Goal: Task Accomplishment & Management: Complete application form

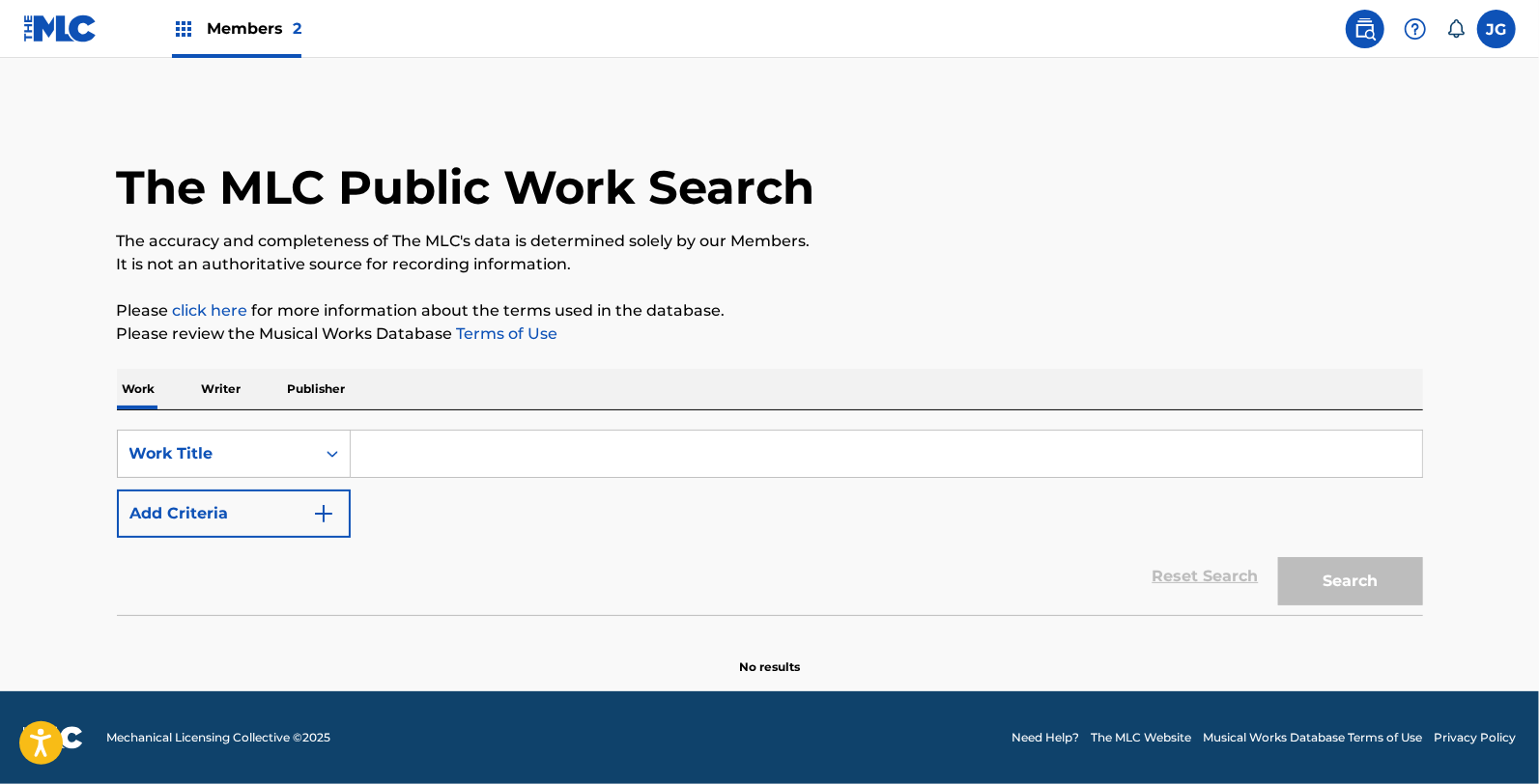
click at [422, 466] on input "Search Form" at bounding box center [885, 454] width 1071 height 46
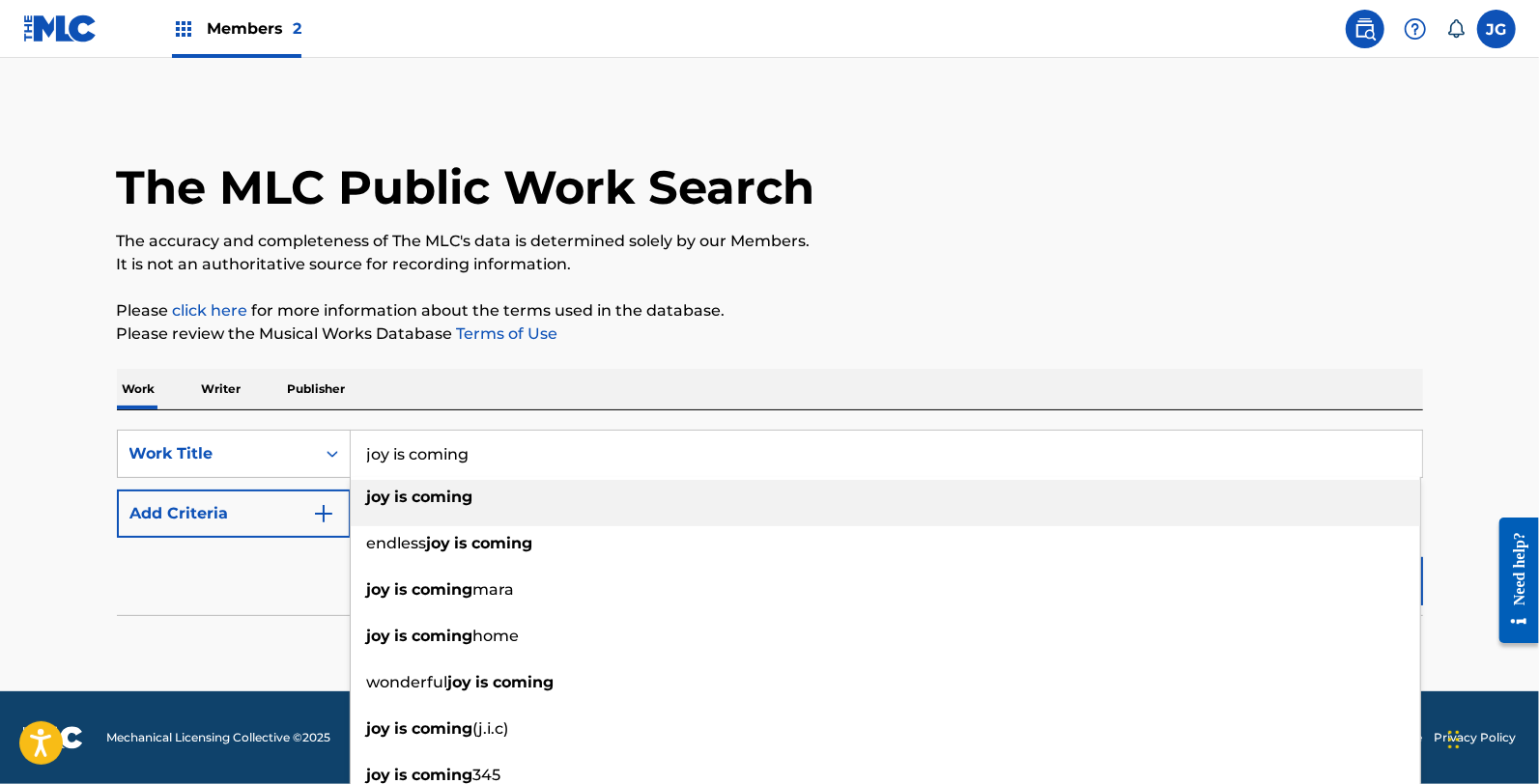
type input "joy is coming"
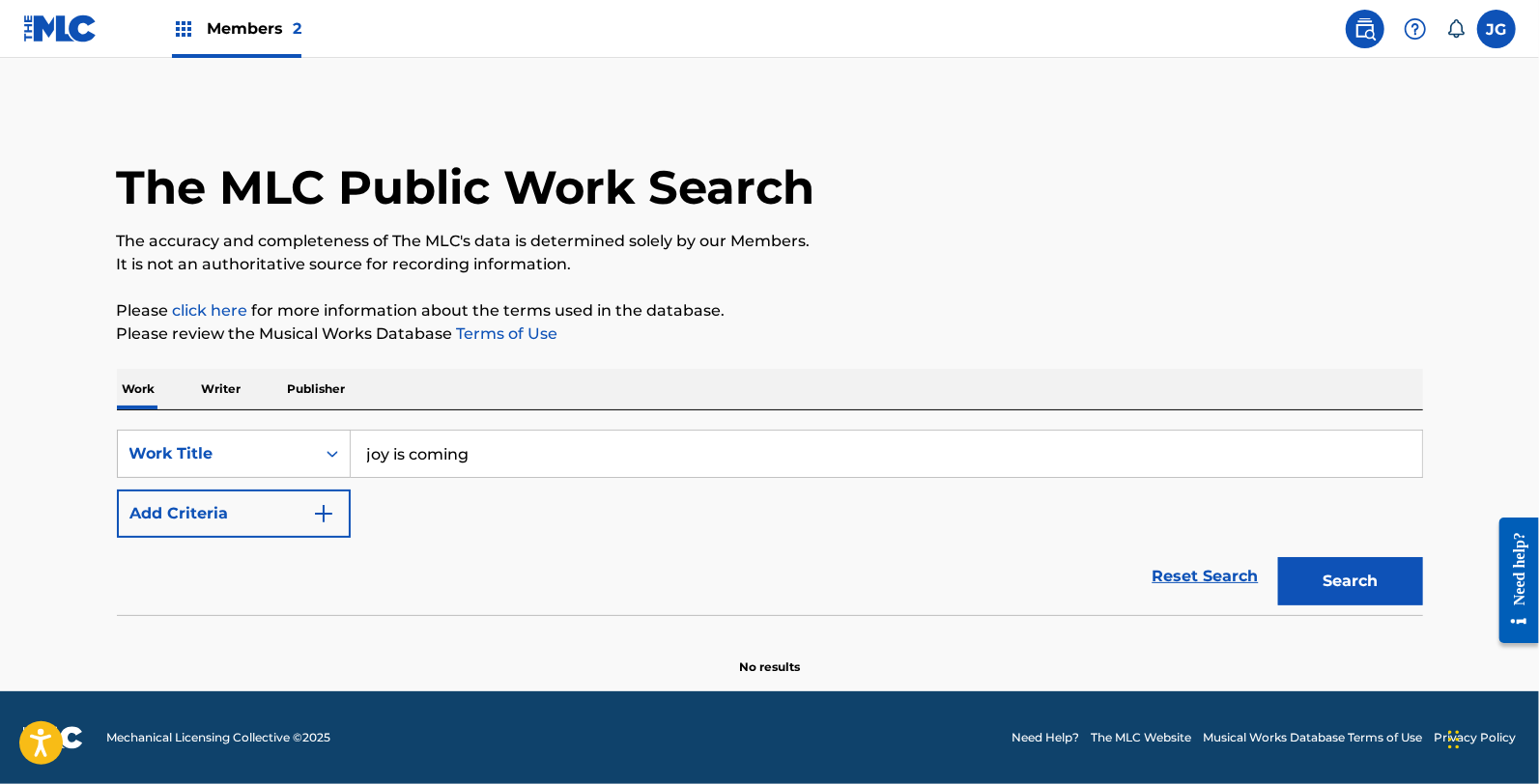
click at [126, 539] on div "Reset Search Search" at bounding box center [770, 576] width 1305 height 77
click at [139, 519] on button "Add Criteria" at bounding box center [234, 514] width 234 height 48
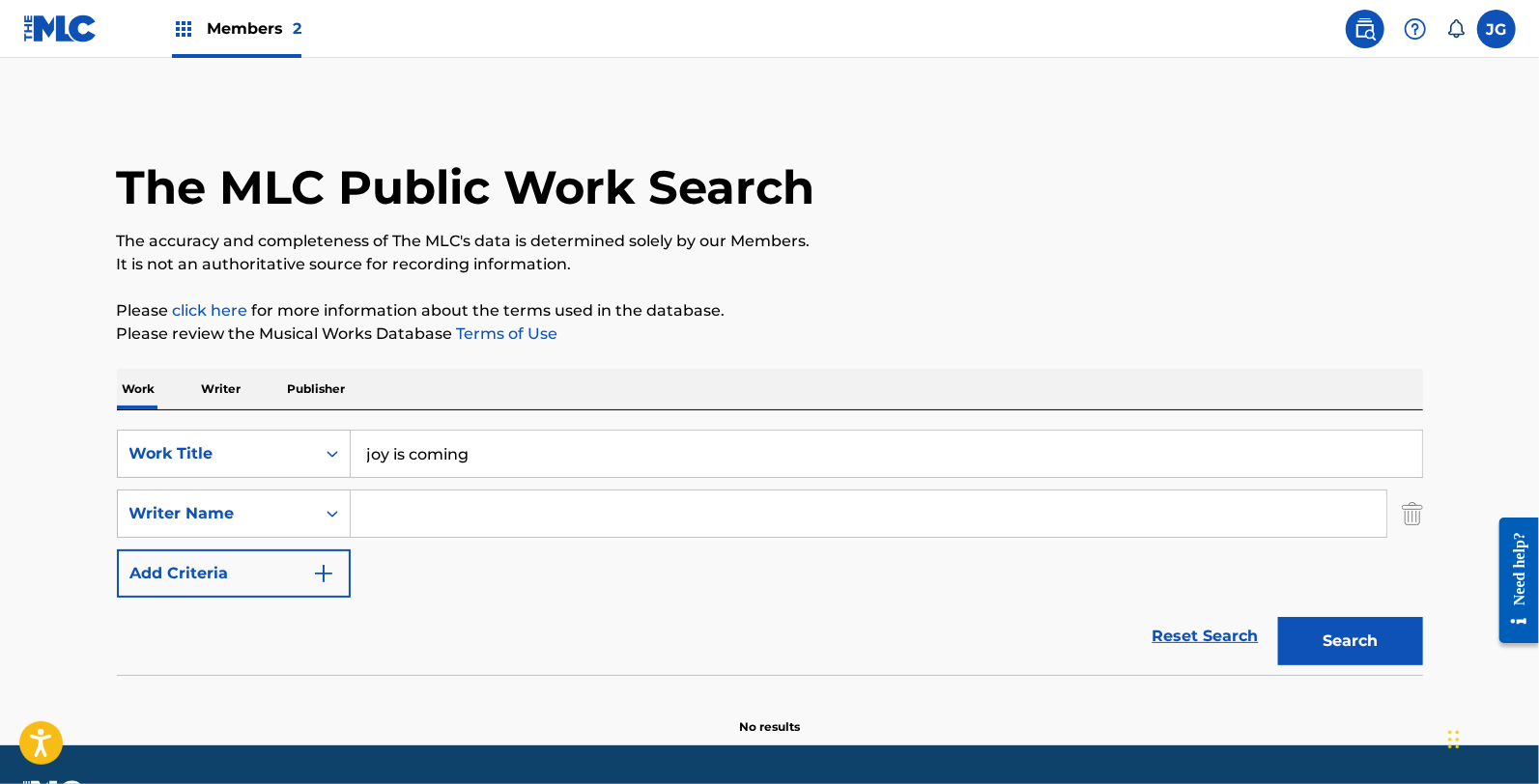
click at [450, 529] on input "Search Form" at bounding box center [867, 514] width 1035 height 46
type input "g"
type input "negus"
click at [1278, 616] on button "Search" at bounding box center [1349, 640] width 145 height 48
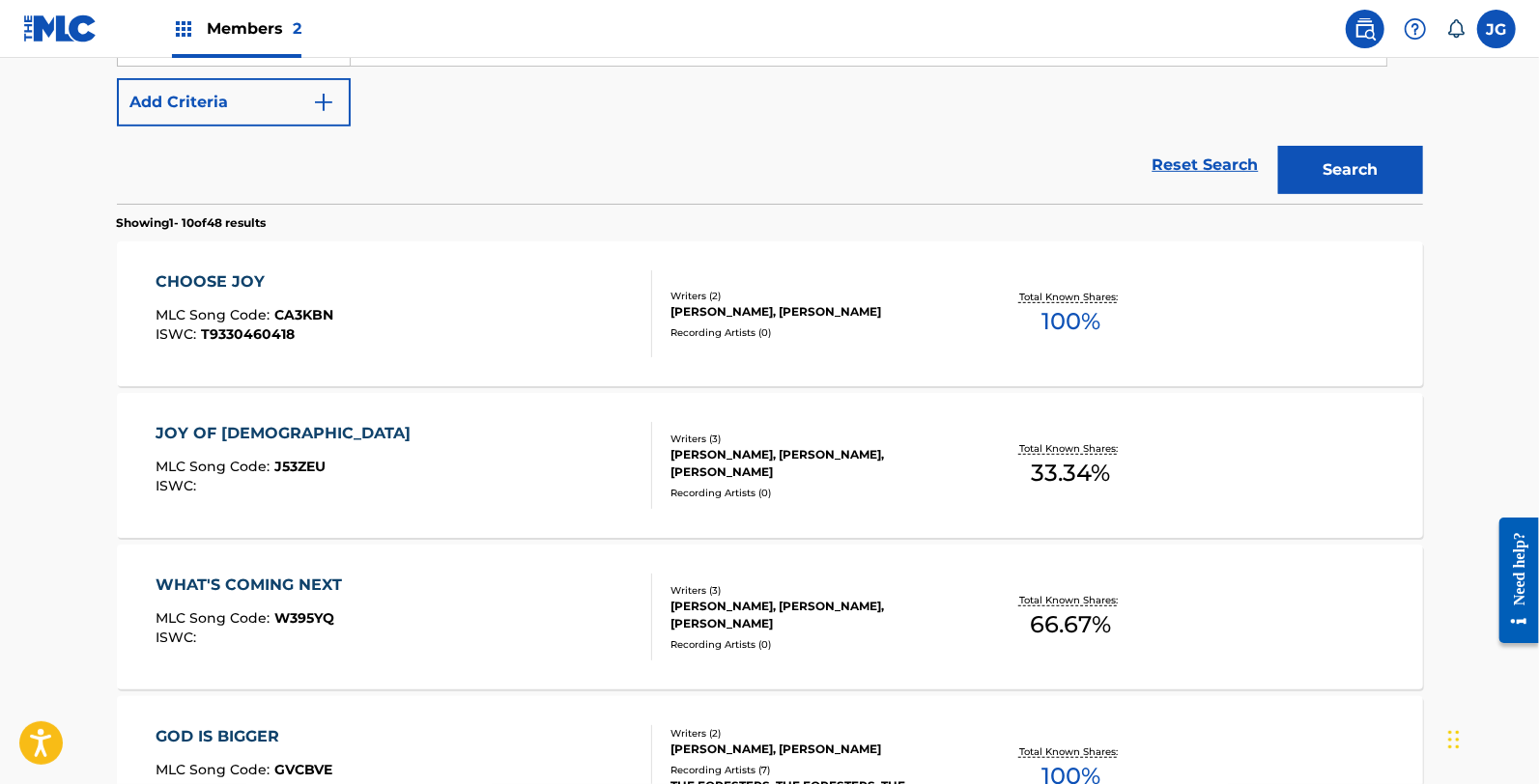
scroll to position [351, 0]
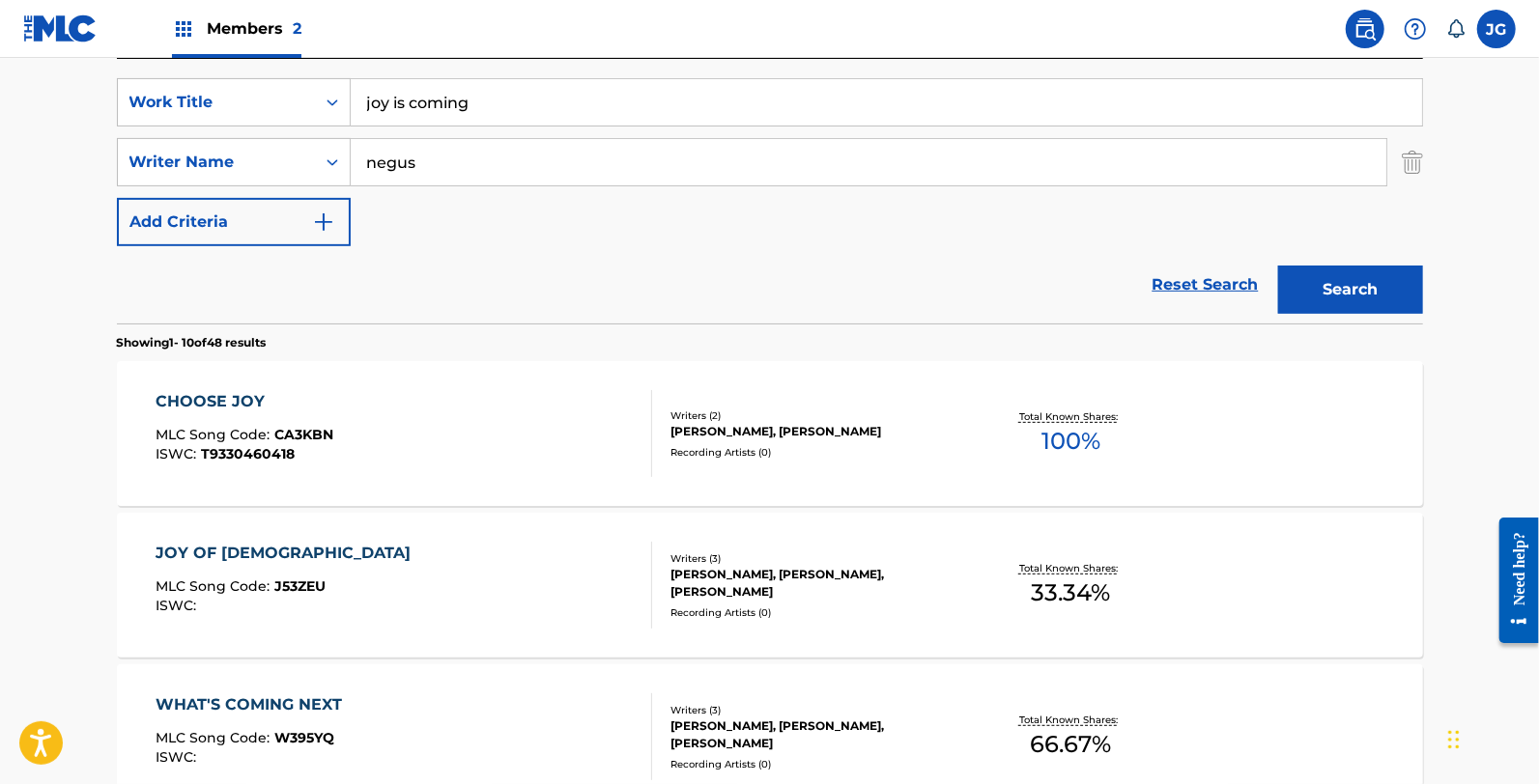
click at [1500, 25] on label at bounding box center [1496, 29] width 39 height 39
click at [1496, 29] on input "[PERSON_NAME] [PERSON_NAME] [EMAIL_ADDRESS][DOMAIN_NAME] Notification Preferenc…" at bounding box center [1496, 29] width 0 height 0
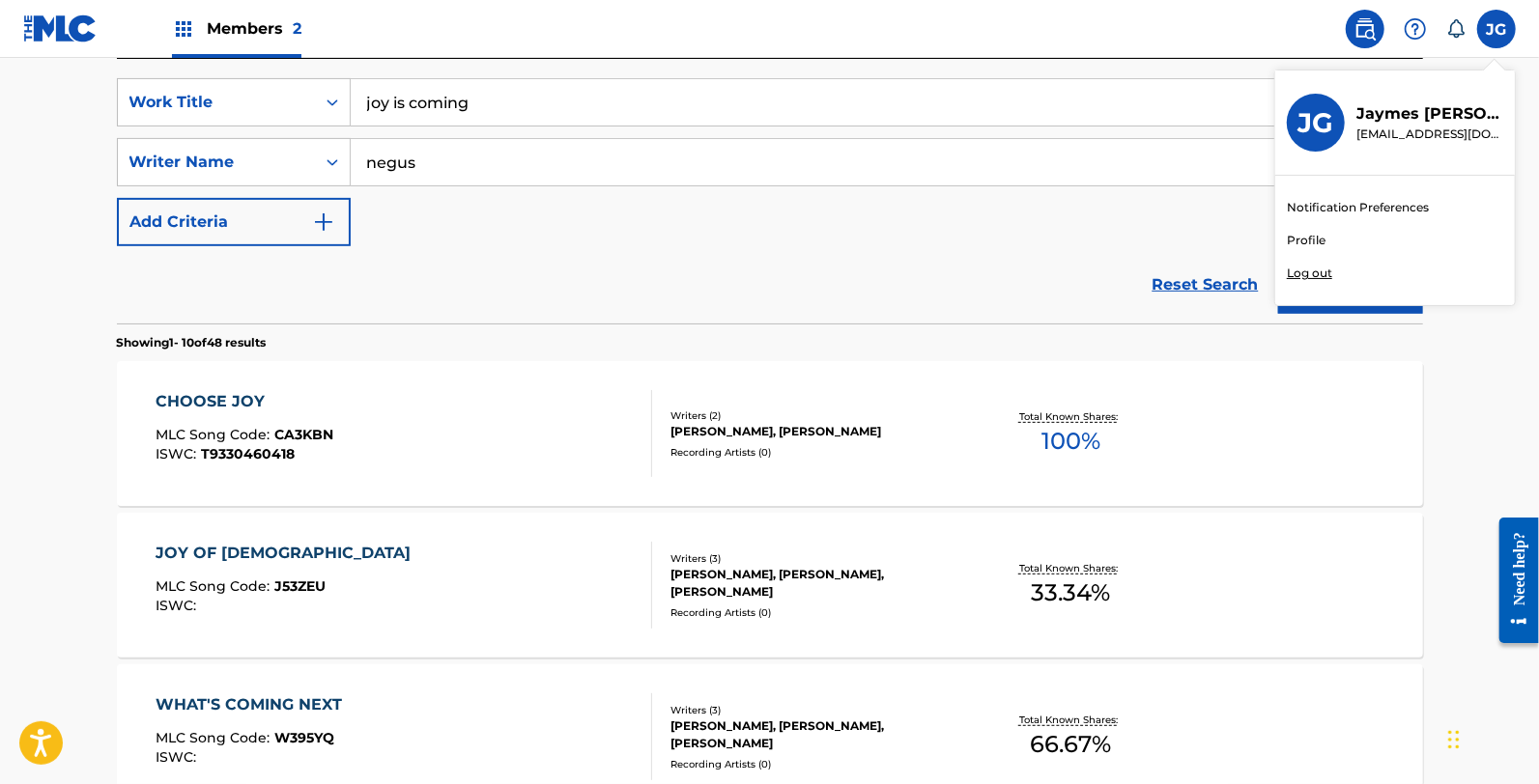
click at [95, 24] on img at bounding box center [60, 29] width 75 height 28
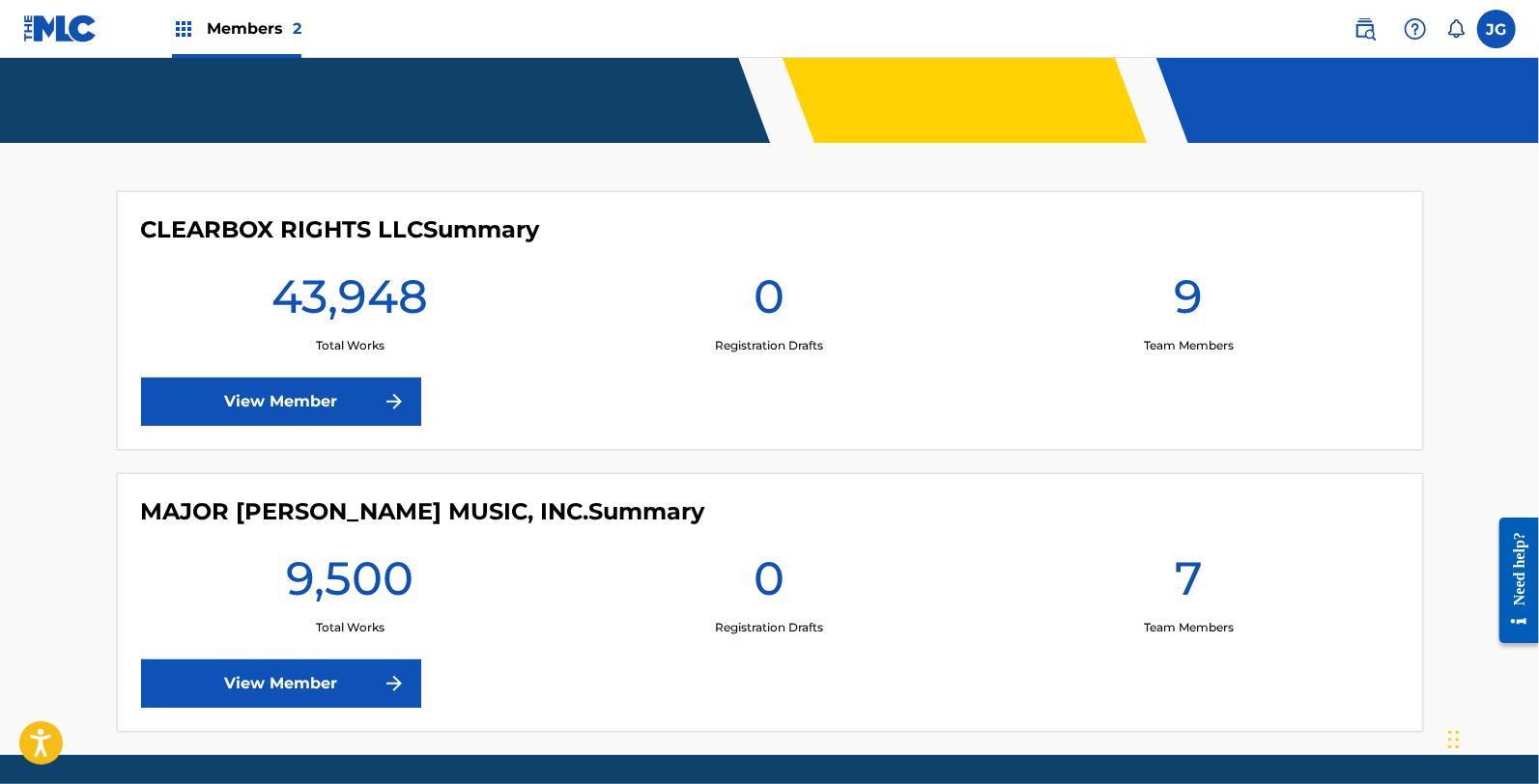
scroll to position [487, 0]
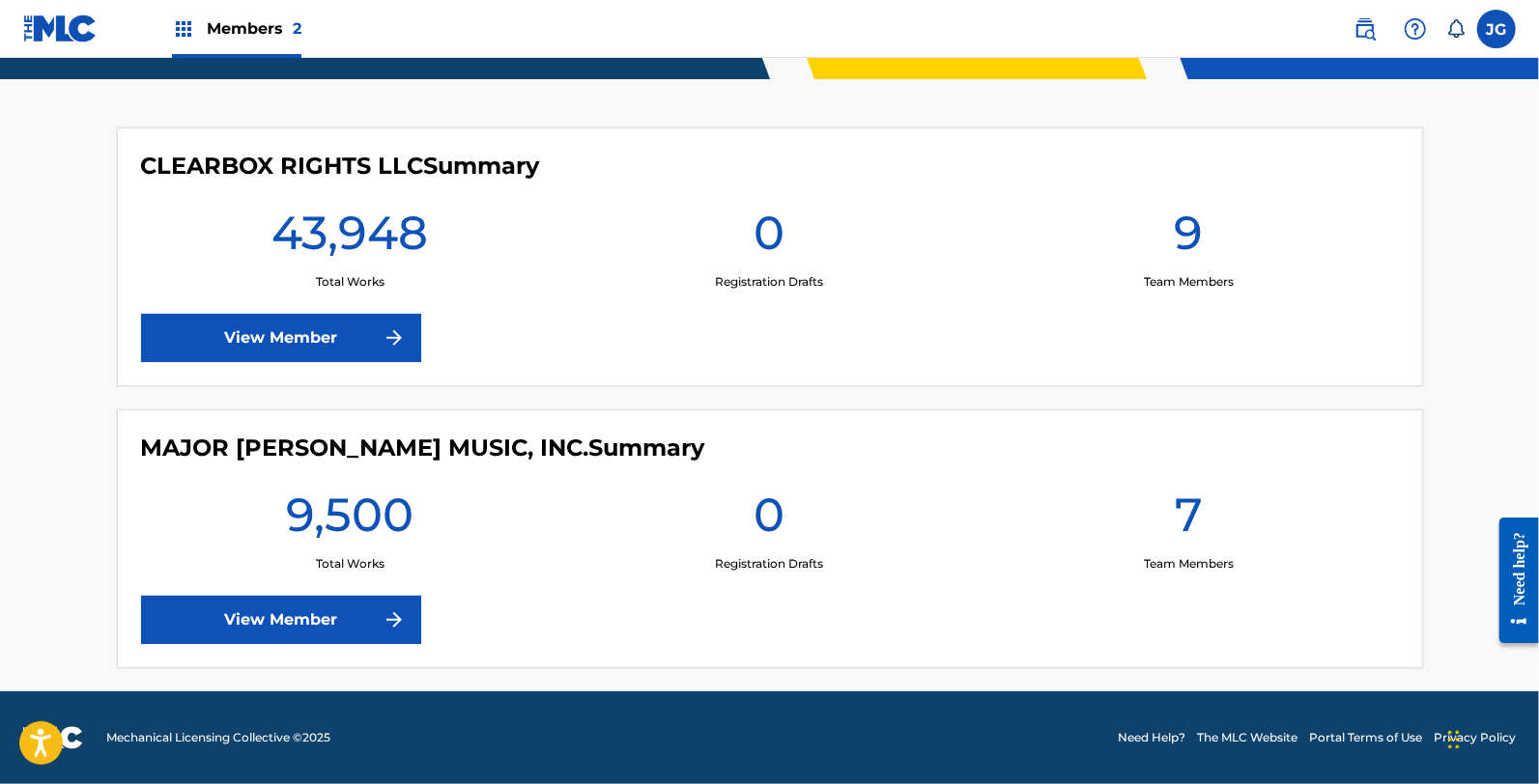
click at [319, 367] on div "CLEARBOX RIGHTS LLC Summary 43,948 Total Works 0 Registration Drafts 9 Team Mem…" at bounding box center [770, 256] width 1305 height 258
click at [319, 361] on div "CLEARBOX RIGHTS LLC Summary 43,948 Total Works 0 Registration Drafts 9 Team Mem…" at bounding box center [770, 256] width 1305 height 258
click at [314, 331] on link "View Member" at bounding box center [280, 338] width 280 height 48
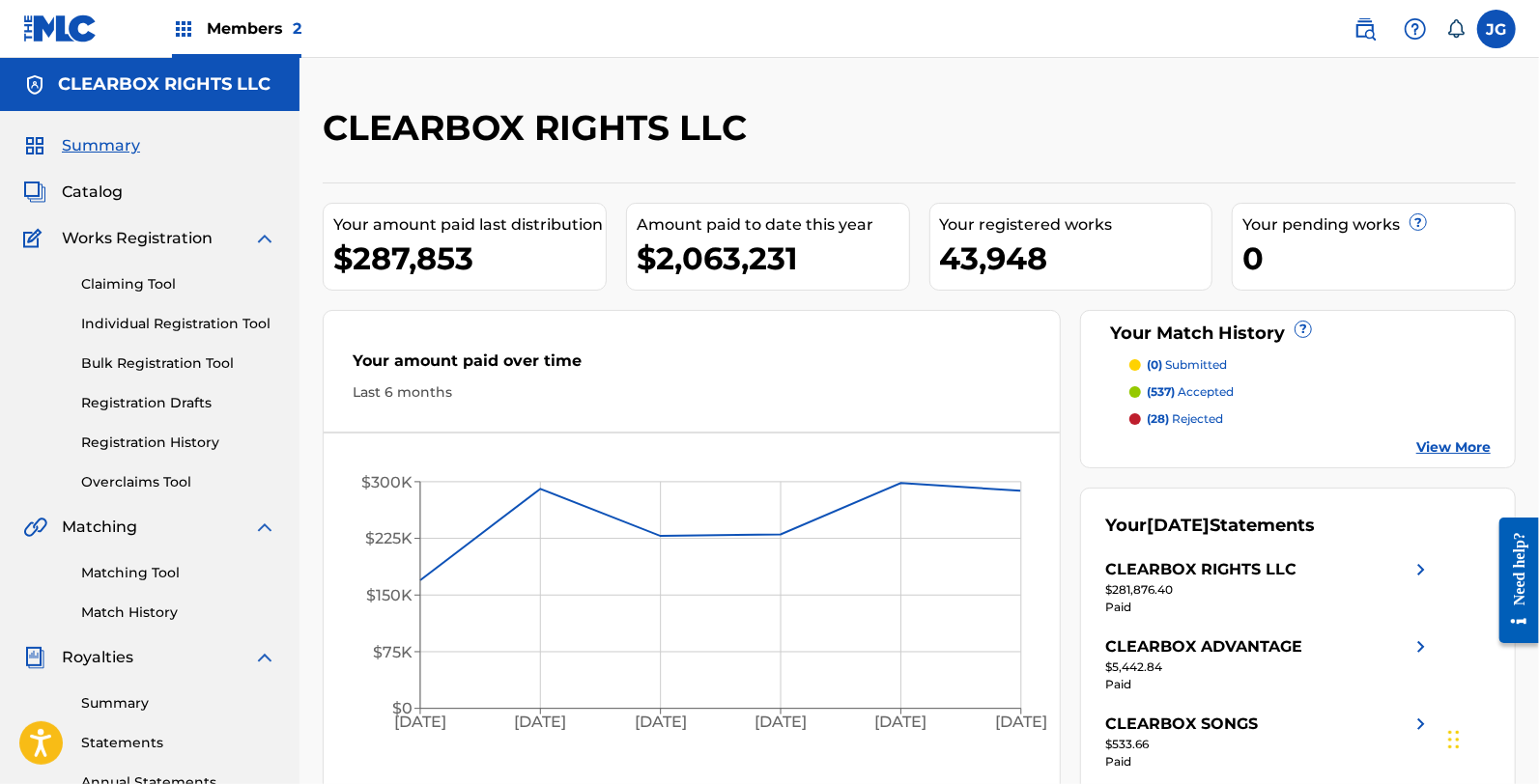
click at [174, 341] on div "Claiming Tool Individual Registration Tool Bulk Registration Tool Registration …" at bounding box center [150, 371] width 254 height 242
click at [180, 332] on link "Individual Registration Tool" at bounding box center [178, 324] width 195 height 20
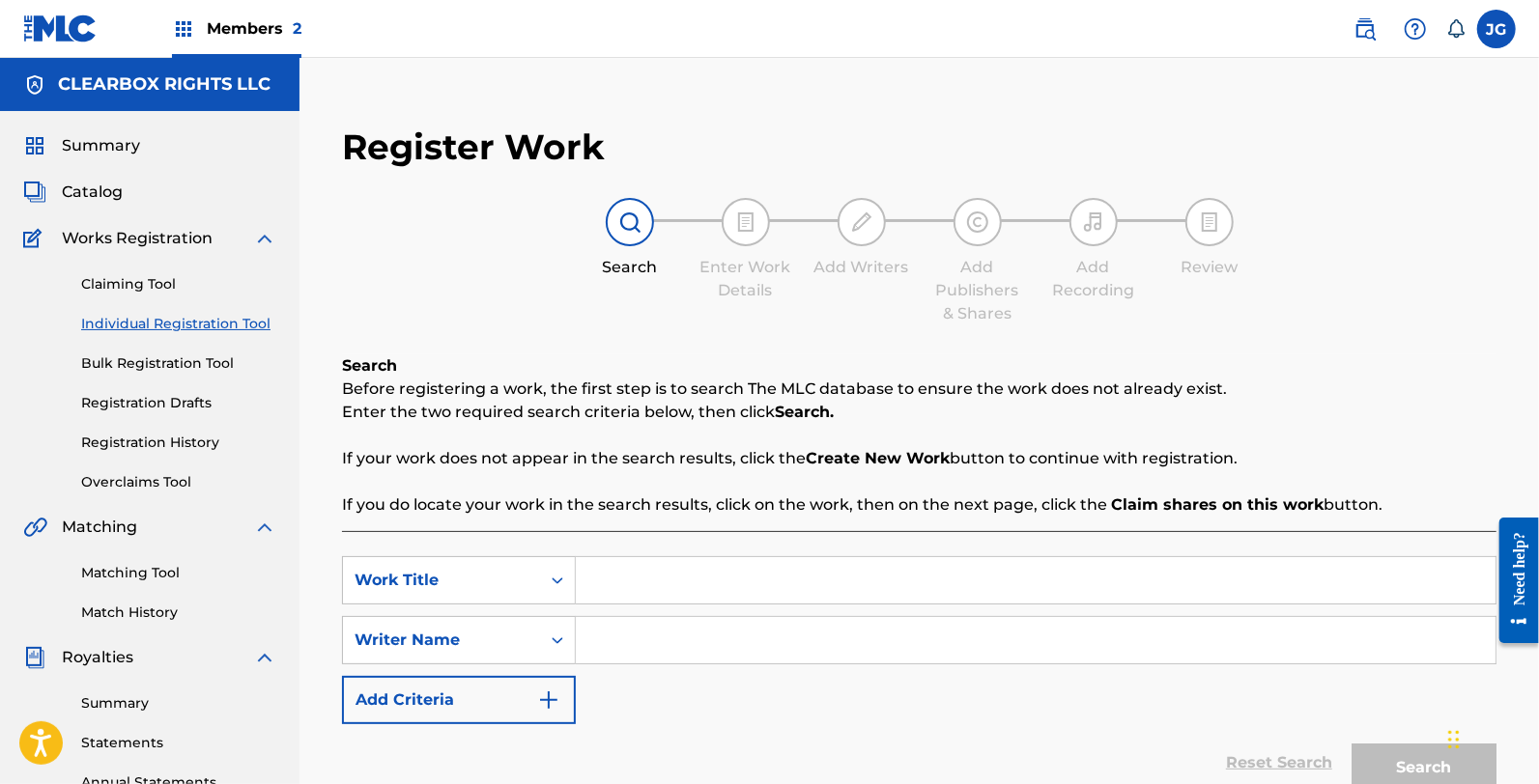
click at [747, 572] on input "Search Form" at bounding box center [1035, 580] width 919 height 46
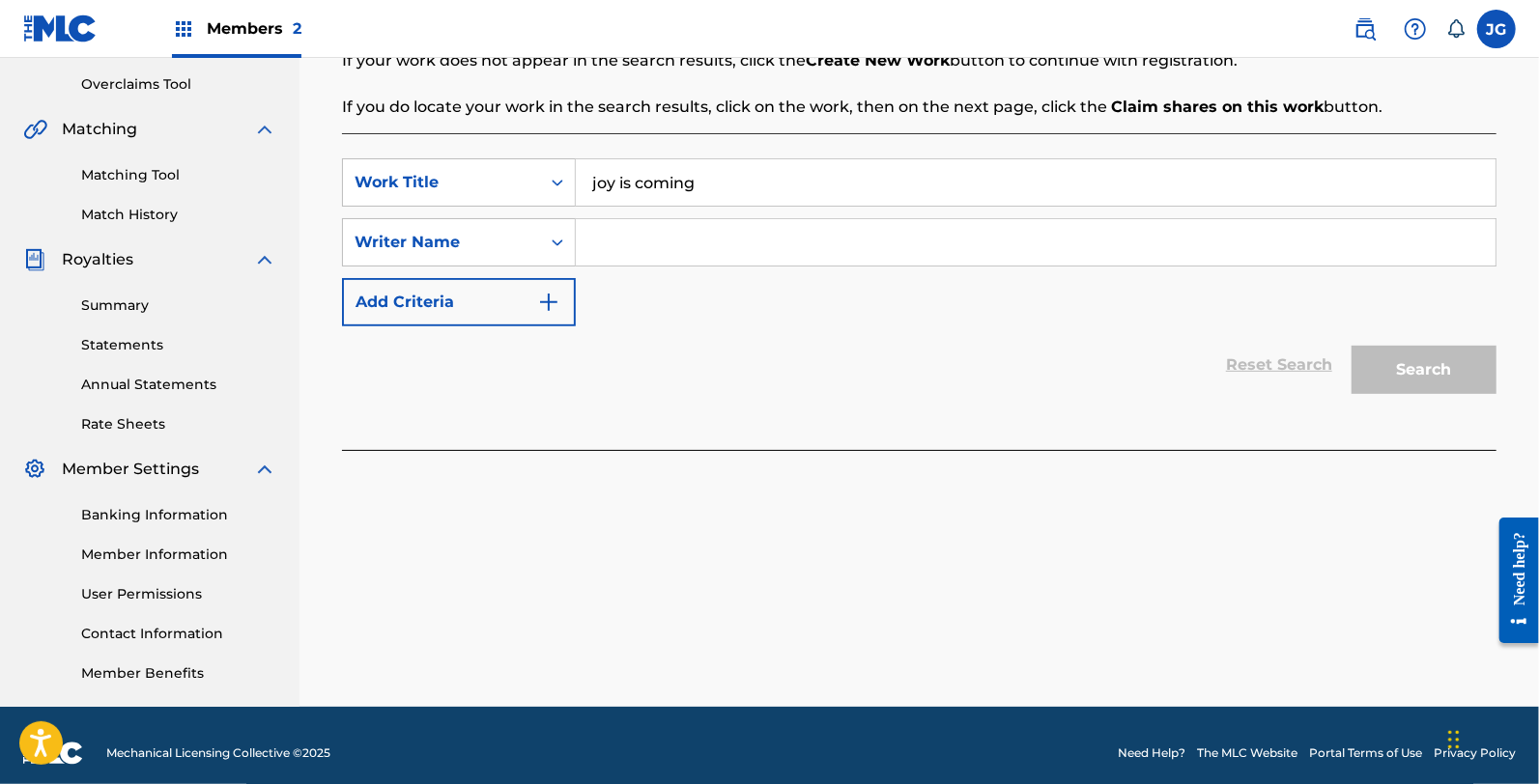
scroll to position [412, 0]
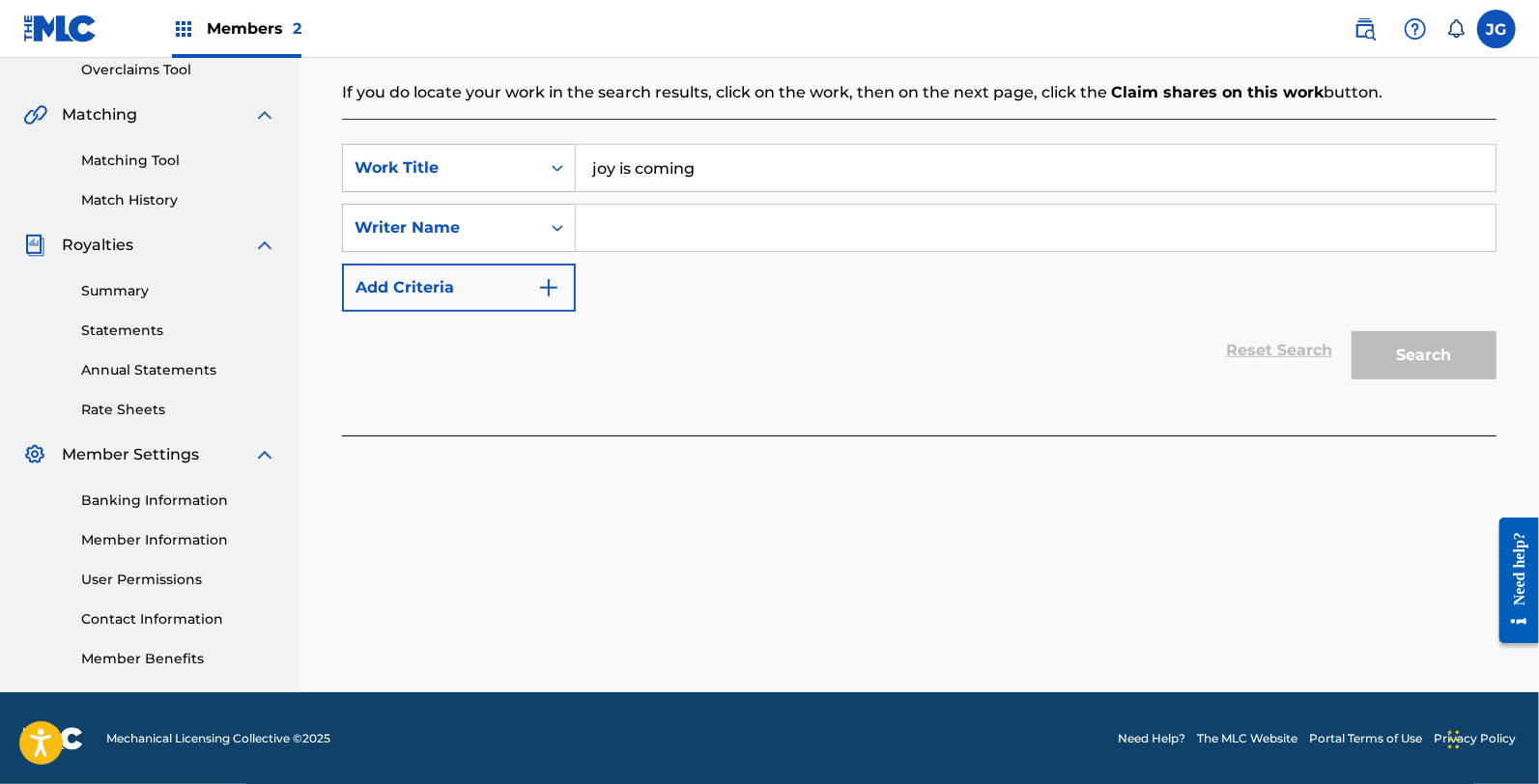
type input "joy is coming"
click at [720, 222] on input "Search Form" at bounding box center [1035, 227] width 919 height 46
type input "negus"
click at [1351, 331] on button "Search" at bounding box center [1423, 355] width 145 height 48
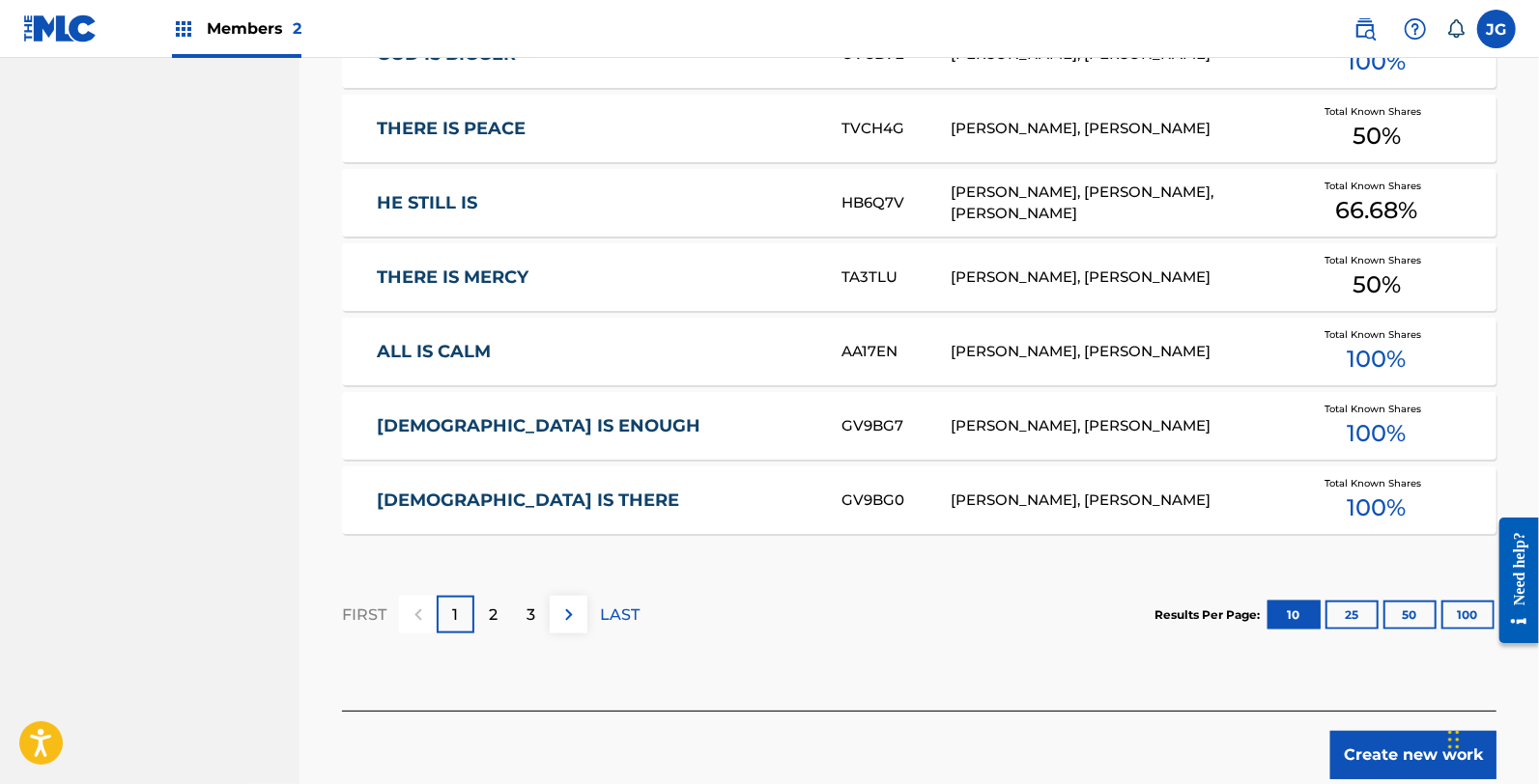
scroll to position [1231, 0]
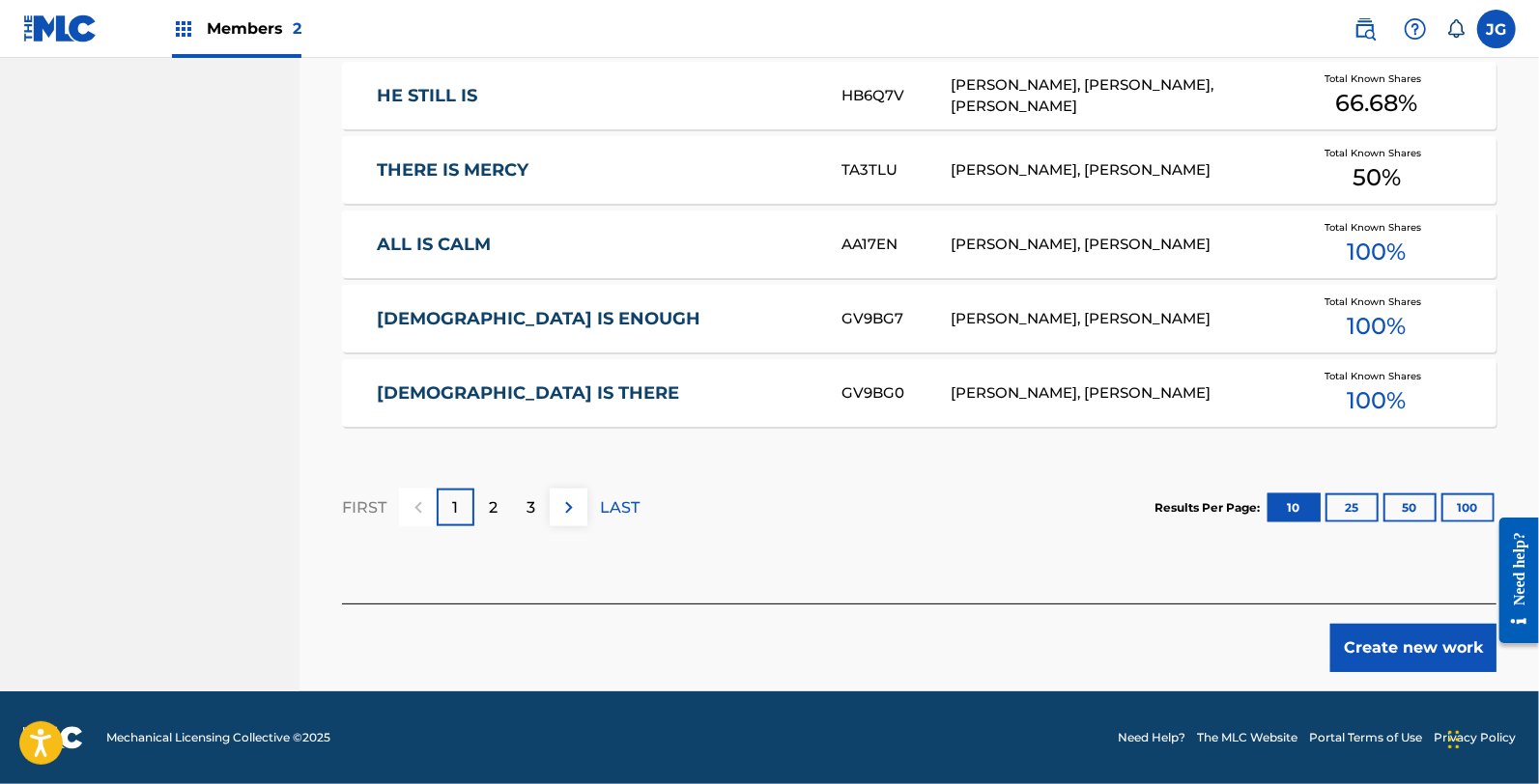
click at [1406, 657] on button "Create new work" at bounding box center [1413, 647] width 166 height 48
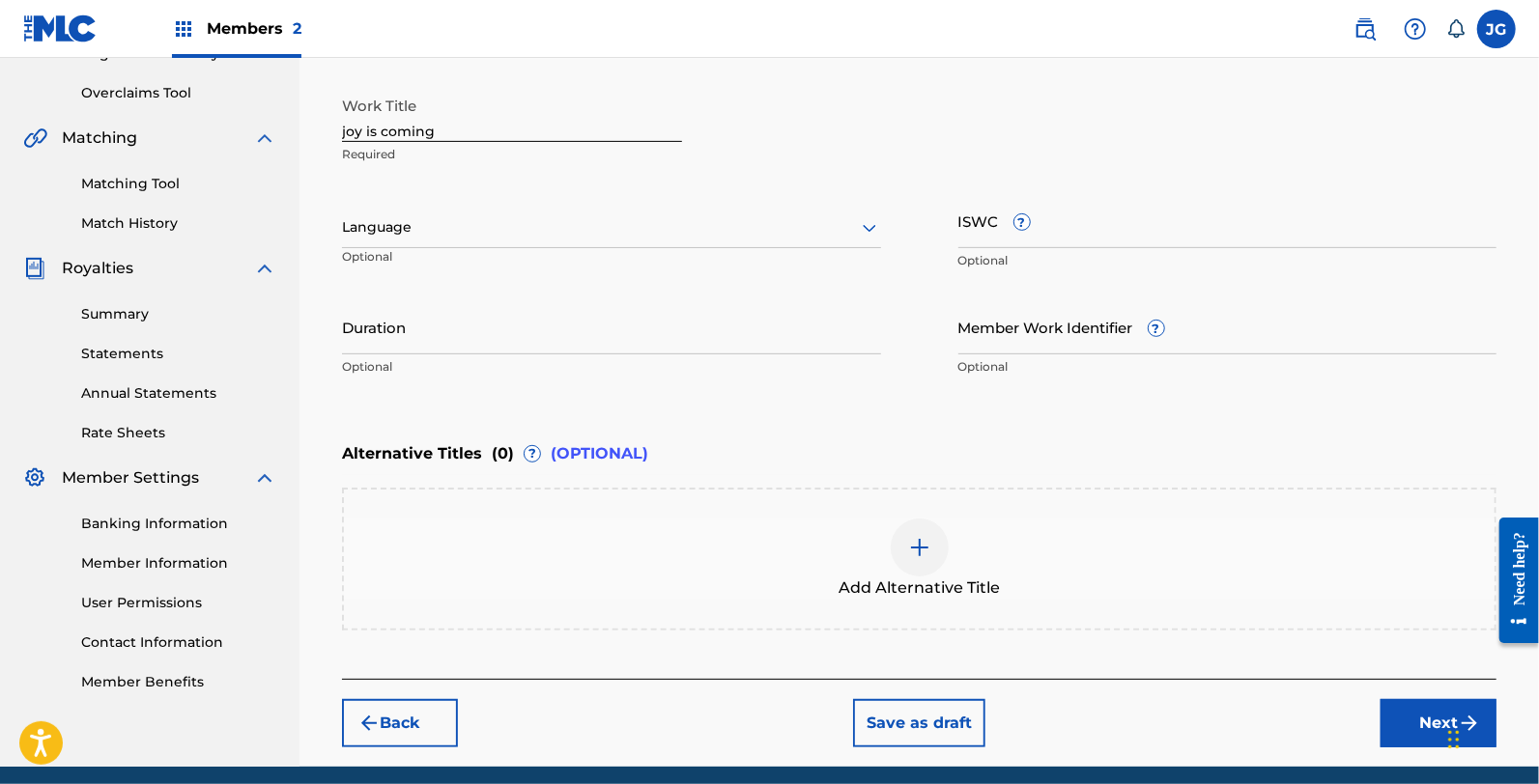
scroll to position [354, 0]
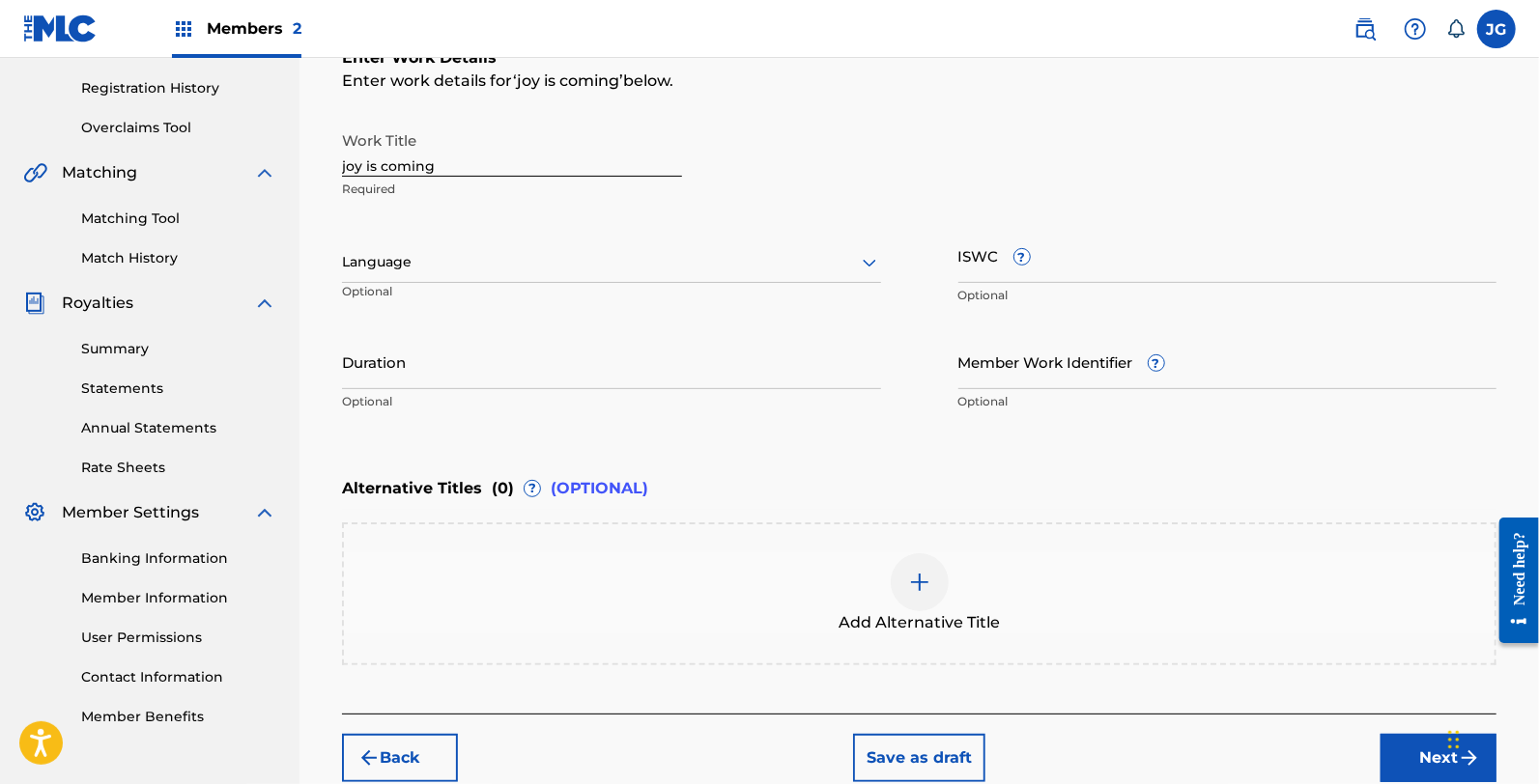
drag, startPoint x: 566, startPoint y: 177, endPoint x: 489, endPoint y: 162, distance: 78.4
click at [491, 162] on div "Work Title joy is coming Required" at bounding box center [512, 165] width 340 height 87
click at [344, 157] on input "joy is coming" at bounding box center [512, 149] width 340 height 55
drag, startPoint x: 461, startPoint y: 151, endPoint x: 294, endPoint y: 147, distance: 167.0
click at [294, 147] on main "CLEARBOX RIGHTS LLC Summary Catalog Works Registration Claiming Tool Individual…" at bounding box center [770, 252] width 1539 height 1097
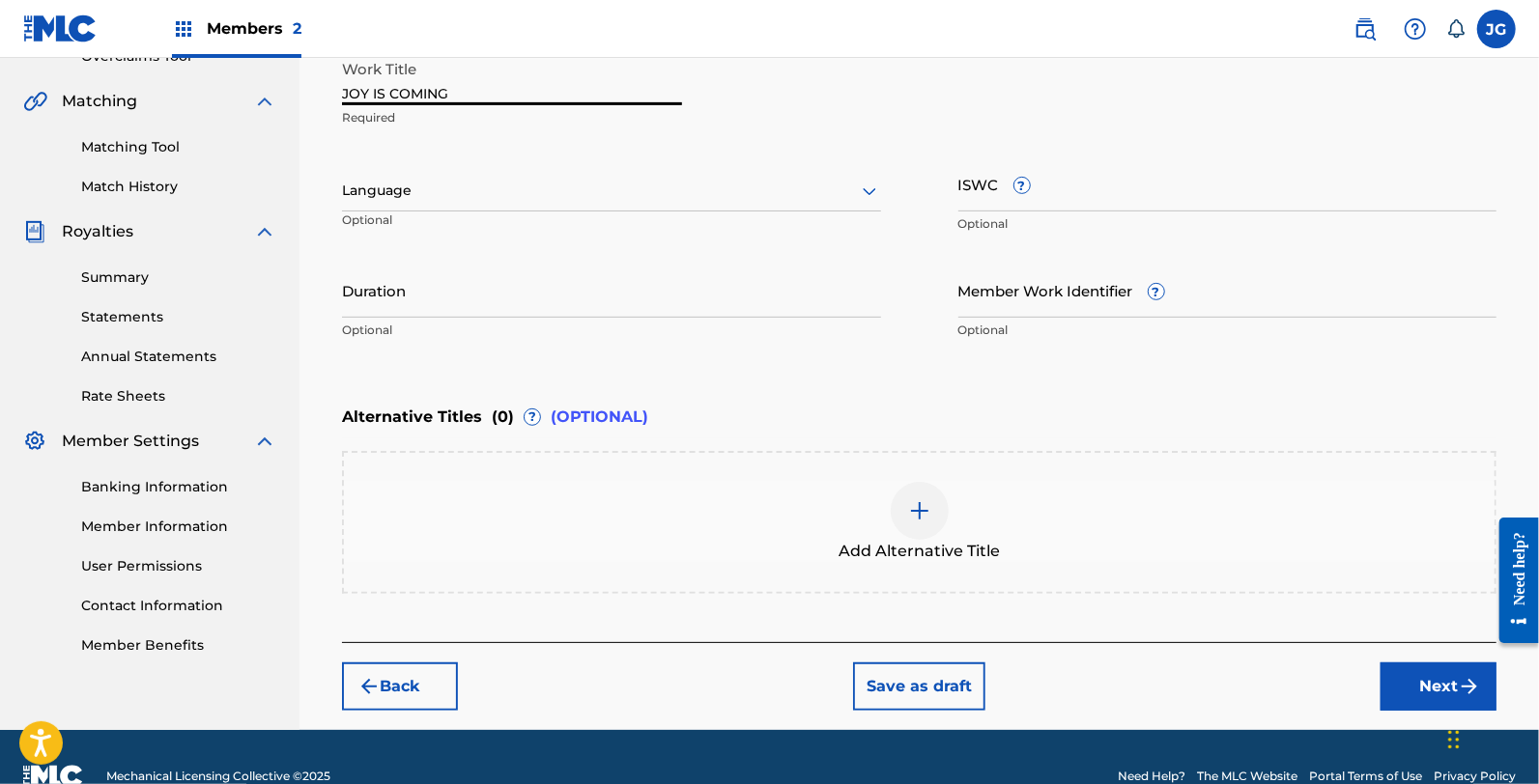
scroll to position [462, 0]
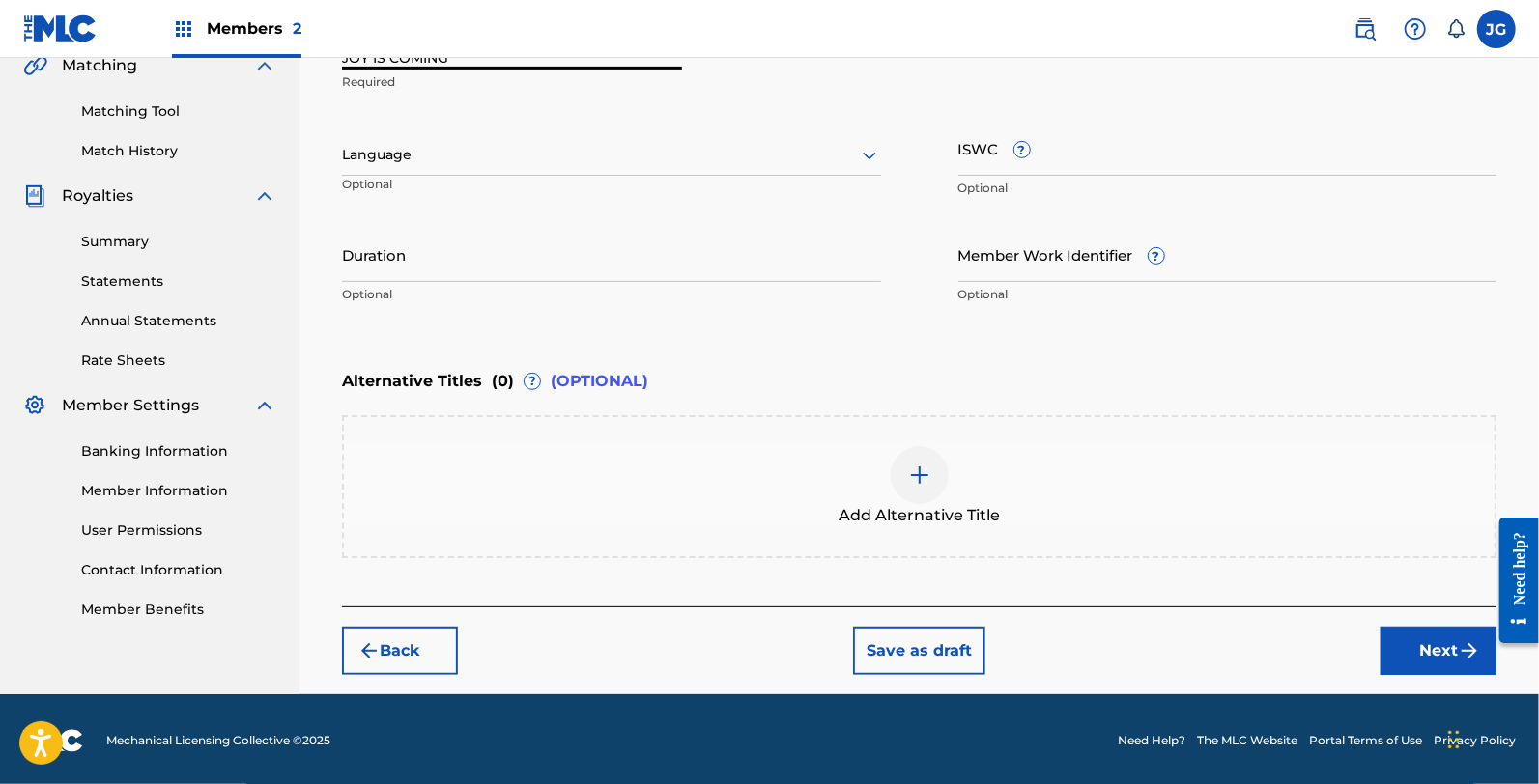
type input "JOY IS COMING"
click at [1501, 642] on div "Need help?" at bounding box center [1518, 580] width 40 height 126
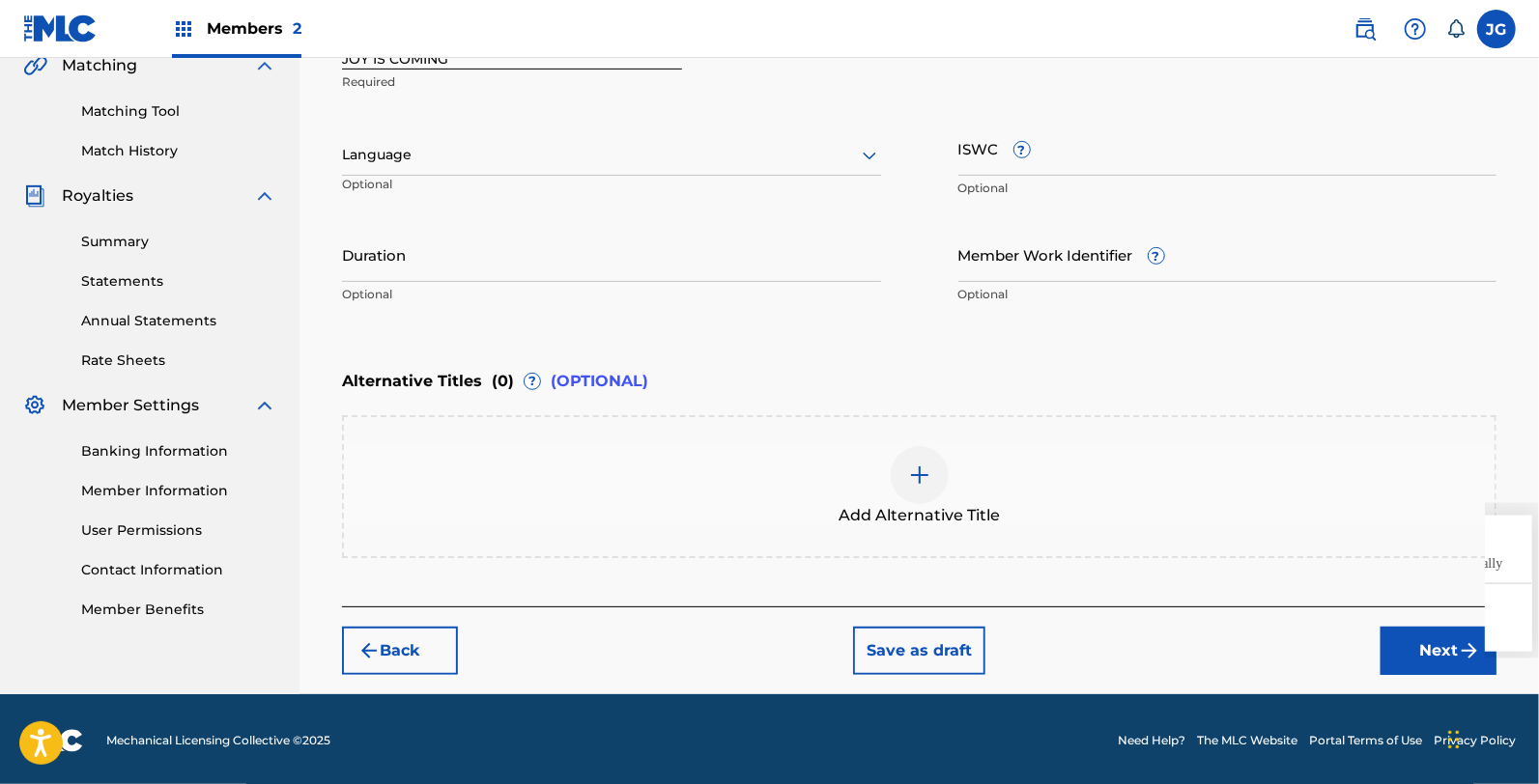
click at [1531, 650] on div "Resource Center Help Get the help you need from our knowledge base News Search …" at bounding box center [1327, 583] width 405 height 136
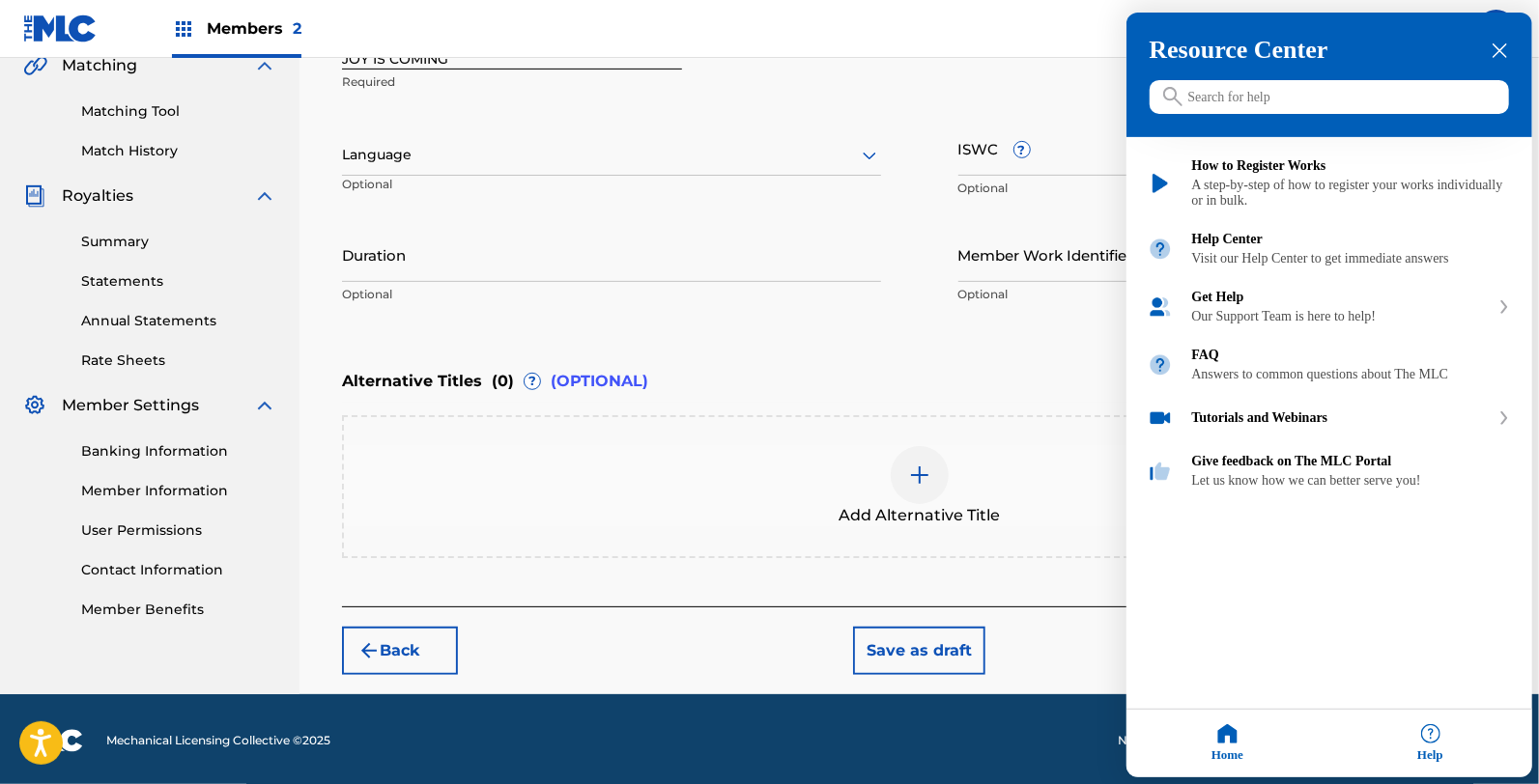
click at [1032, 595] on div at bounding box center [770, 392] width 1539 height 784
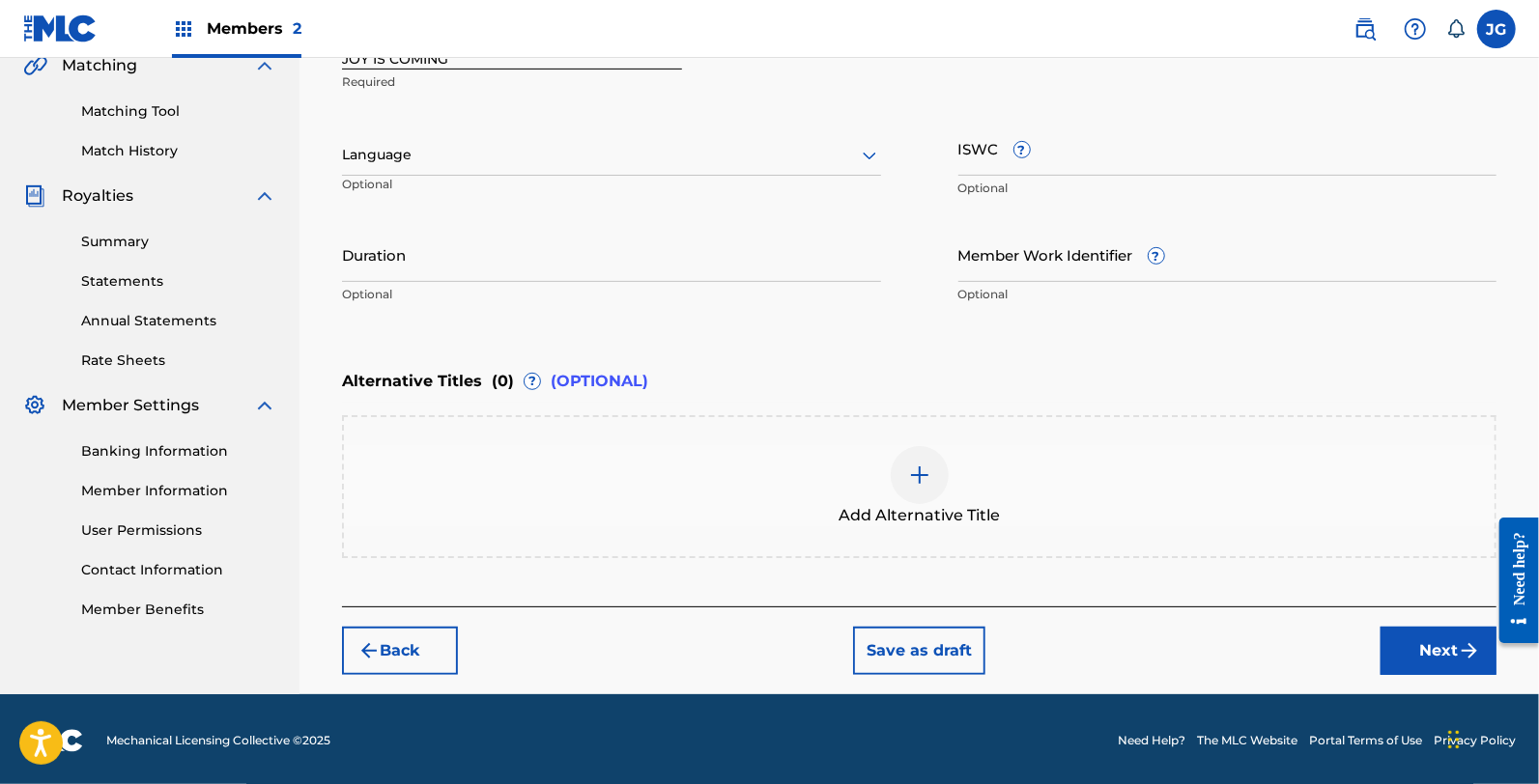
drag, startPoint x: 1450, startPoint y: 659, endPoint x: 1427, endPoint y: 643, distance: 28.0
click at [1433, 648] on button "Next" at bounding box center [1438, 650] width 116 height 48
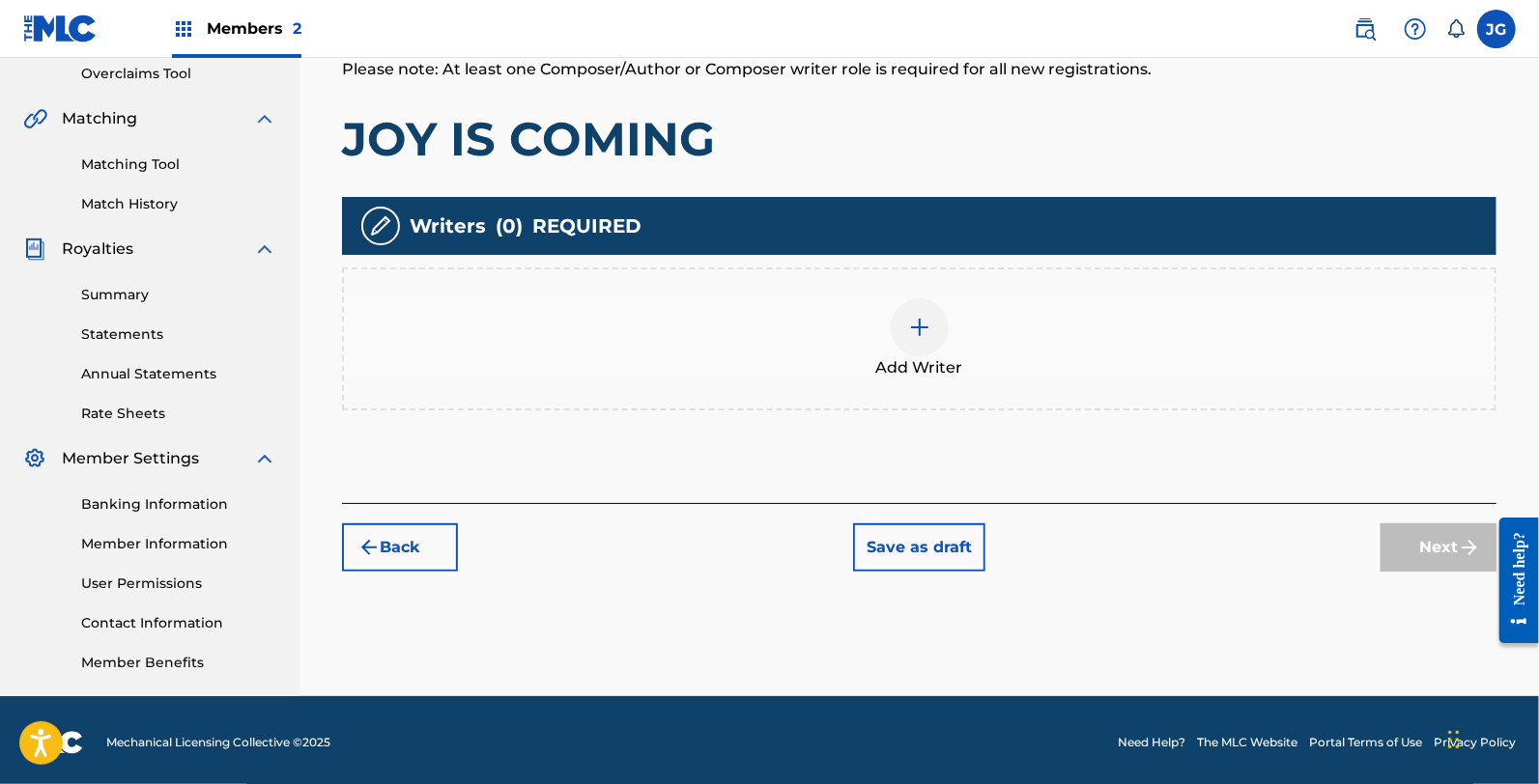
scroll to position [412, 0]
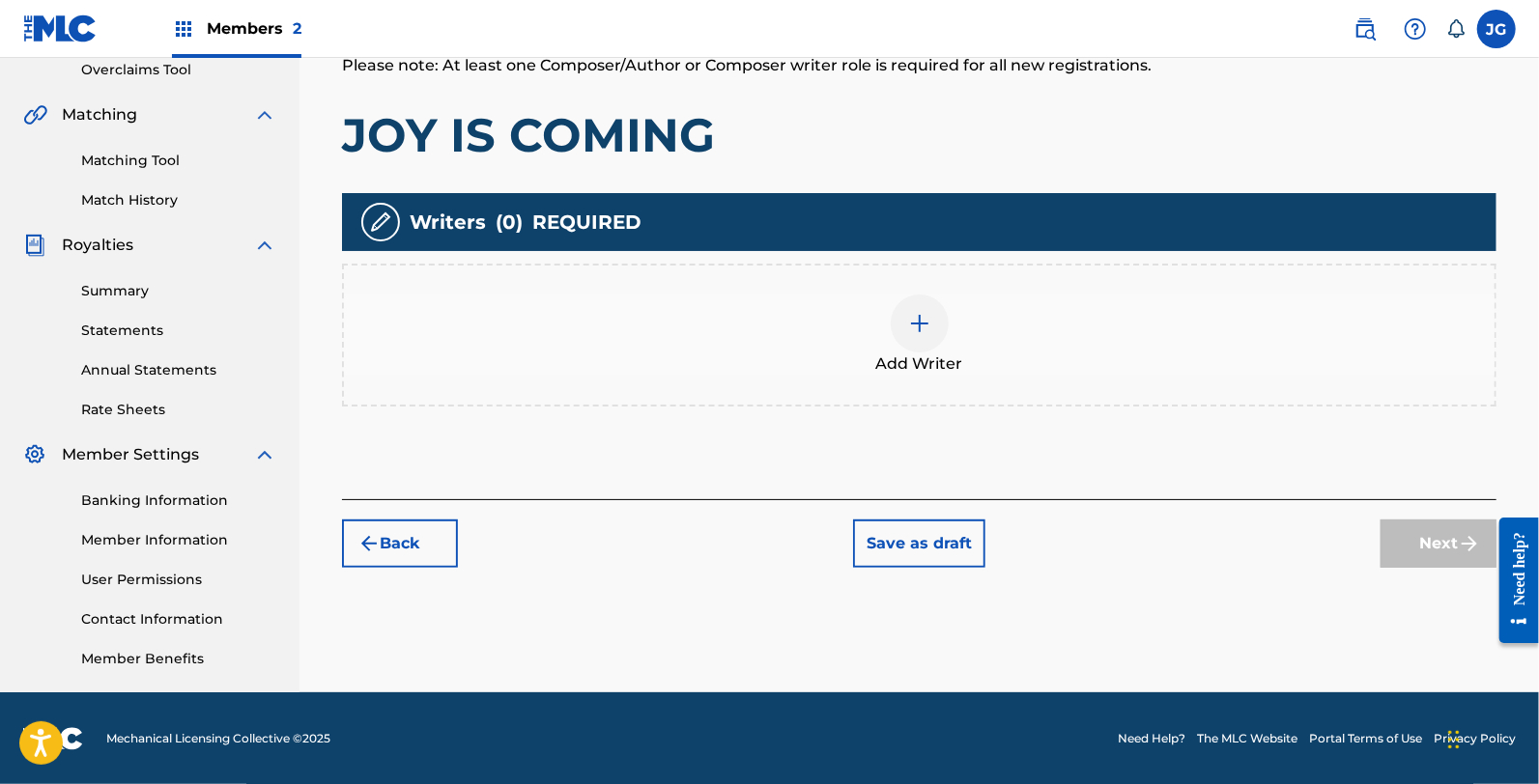
click at [657, 263] on div "Add Writer" at bounding box center [919, 334] width 1154 height 143
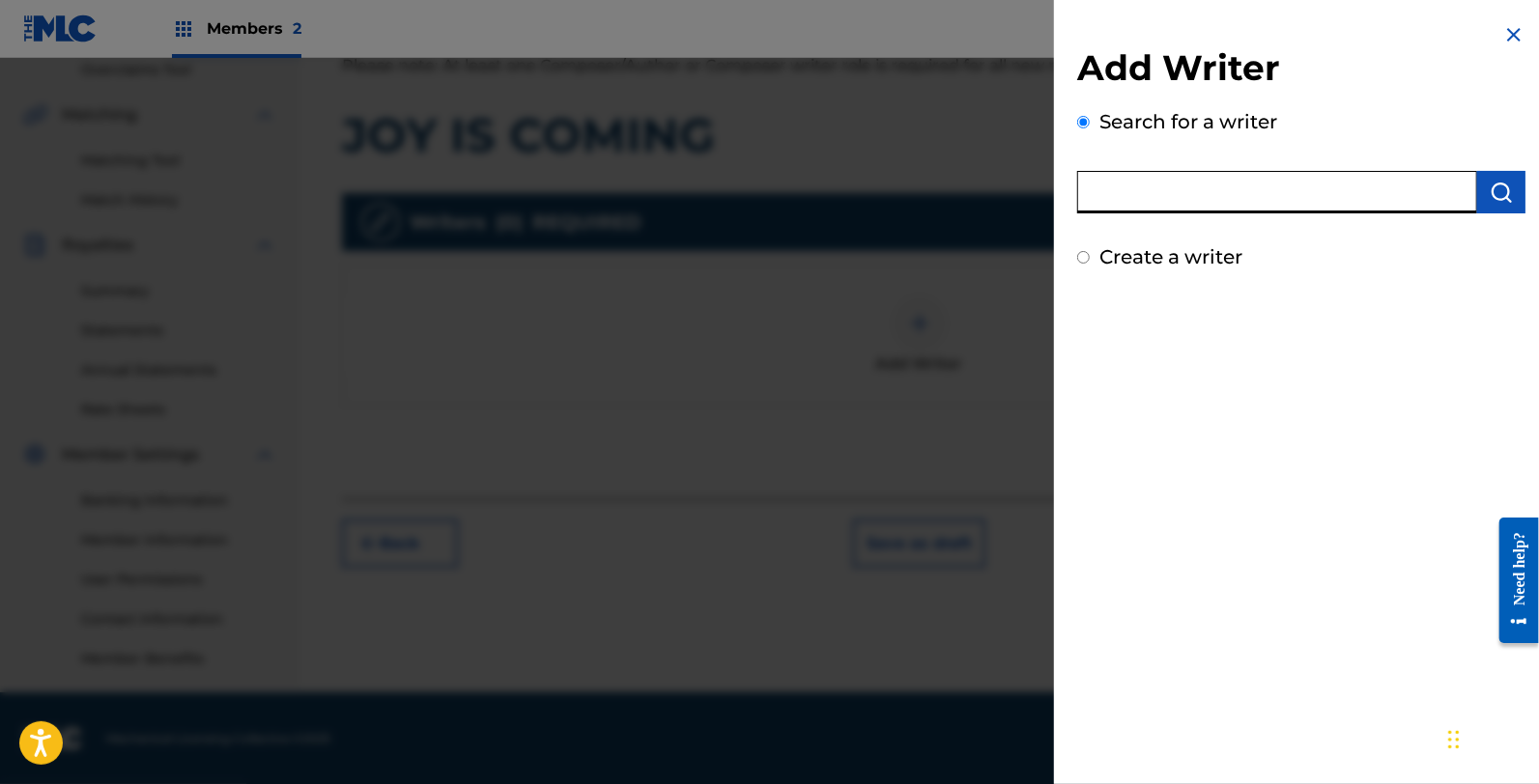
click at [1344, 188] on input "text" at bounding box center [1277, 192] width 400 height 43
type input "[PERSON_NAME]"
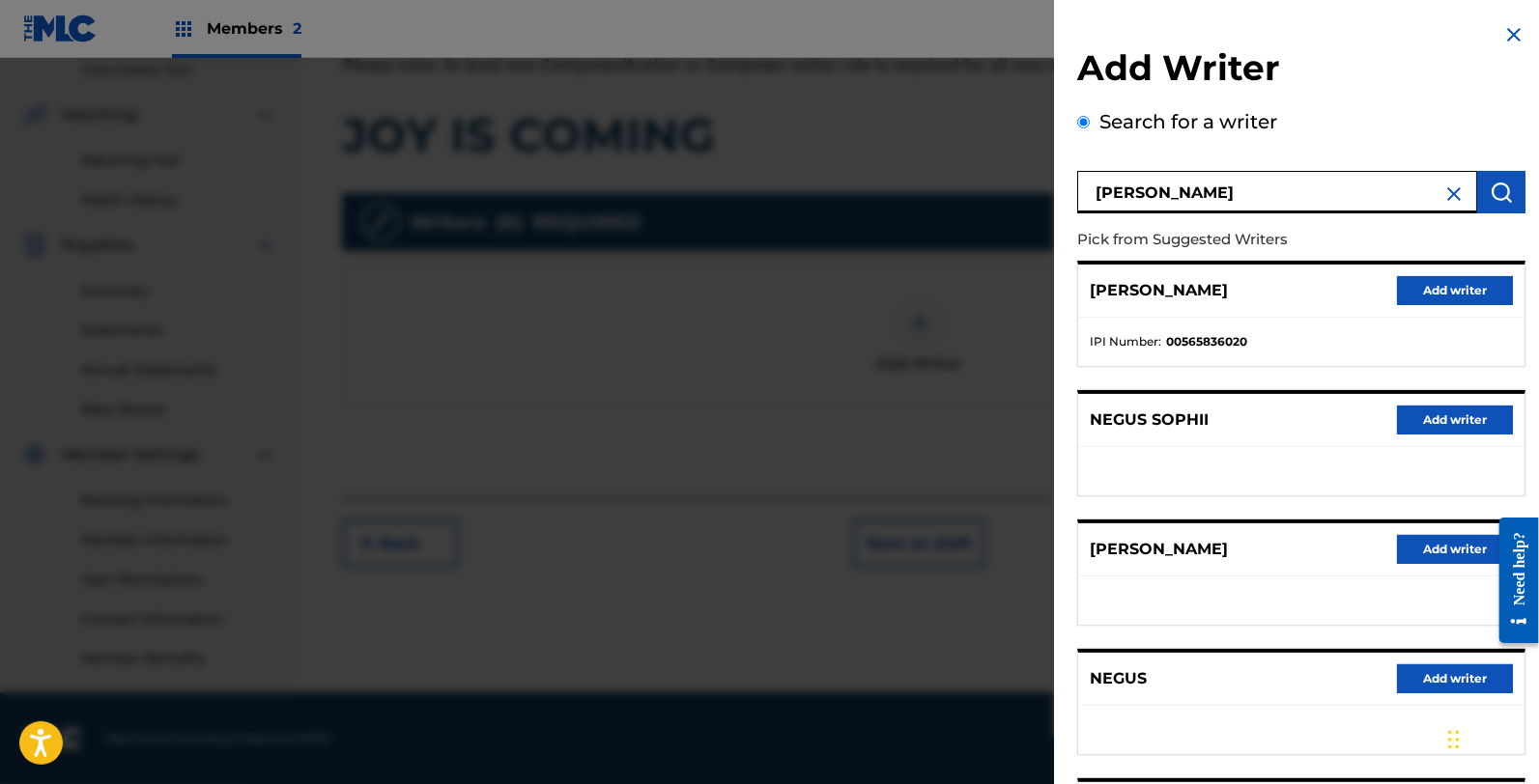
click at [1451, 304] on div "[PERSON_NAME] Add writer" at bounding box center [1300, 290] width 446 height 53
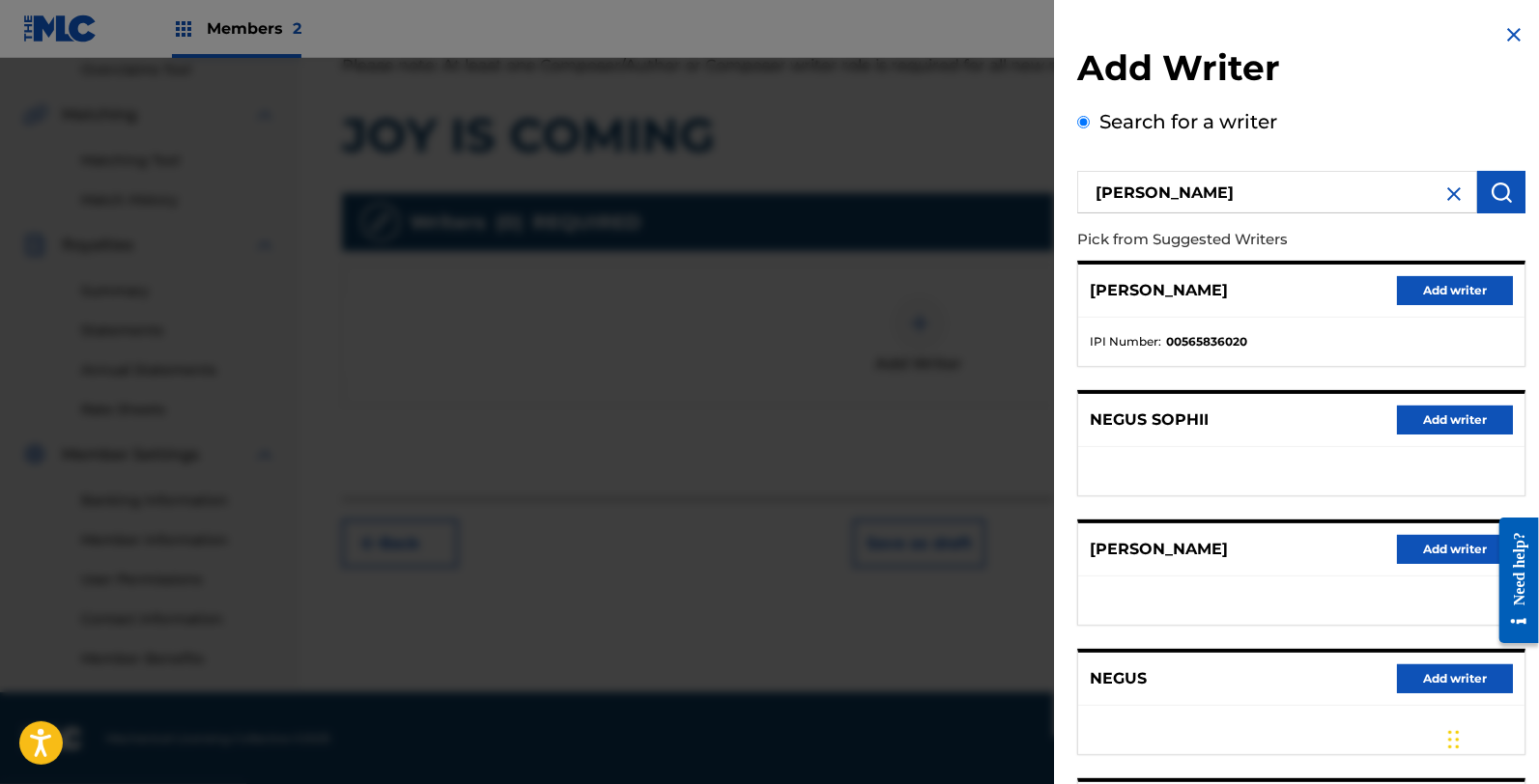
click at [1430, 292] on button "Add writer" at bounding box center [1454, 290] width 116 height 29
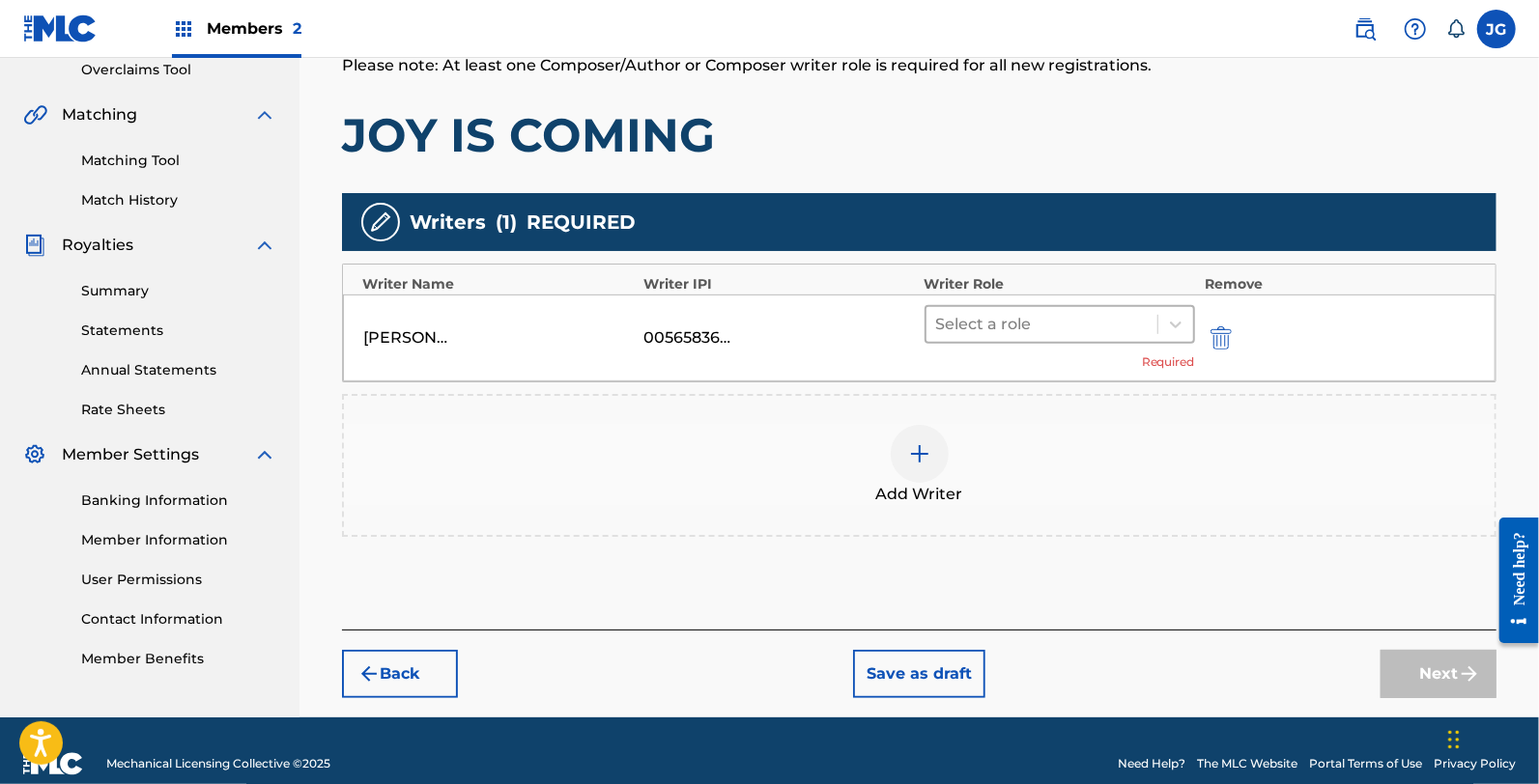
click at [1064, 316] on div at bounding box center [1042, 324] width 212 height 27
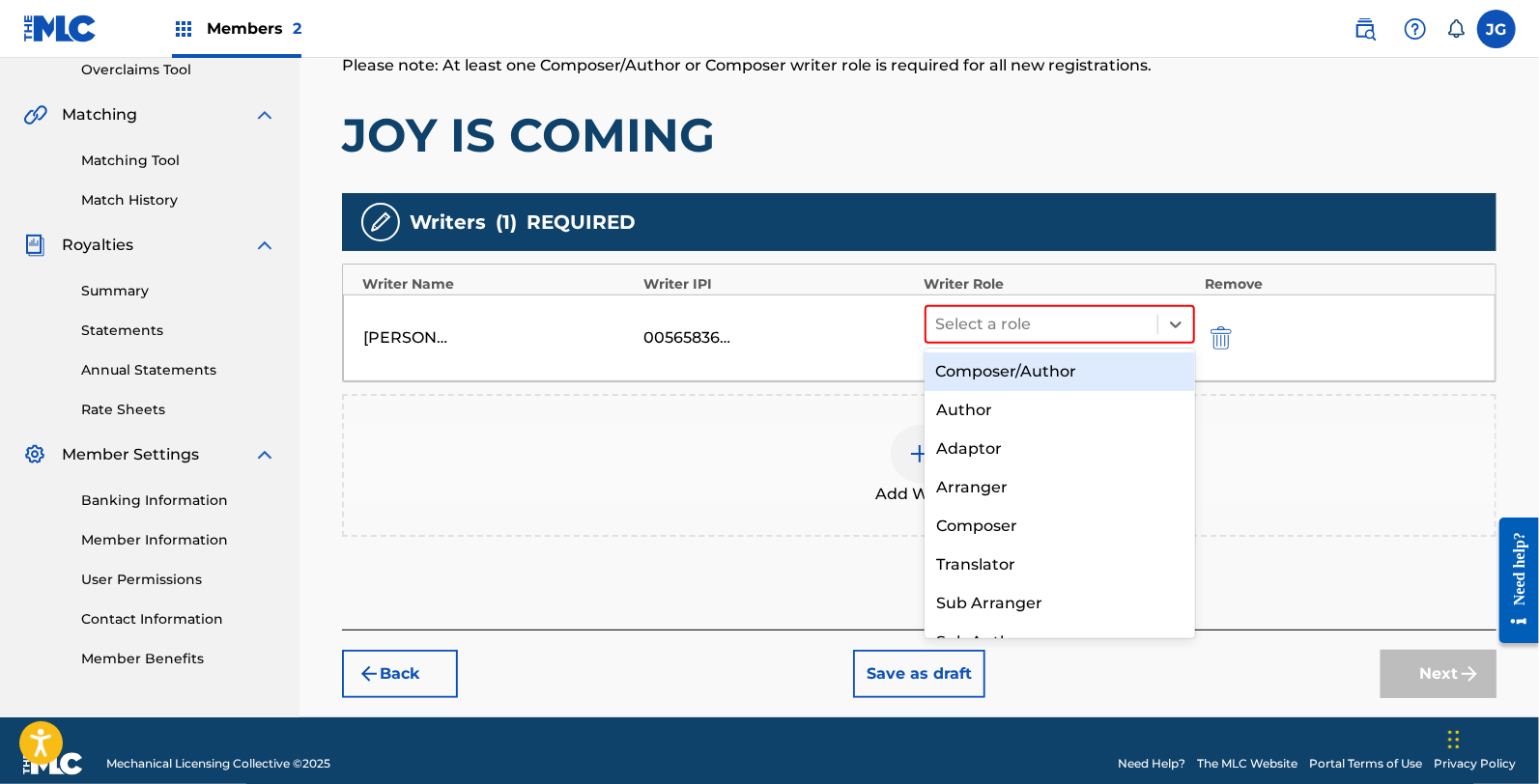
click at [1063, 352] on div "Composer/Author" at bounding box center [1059, 371] width 270 height 39
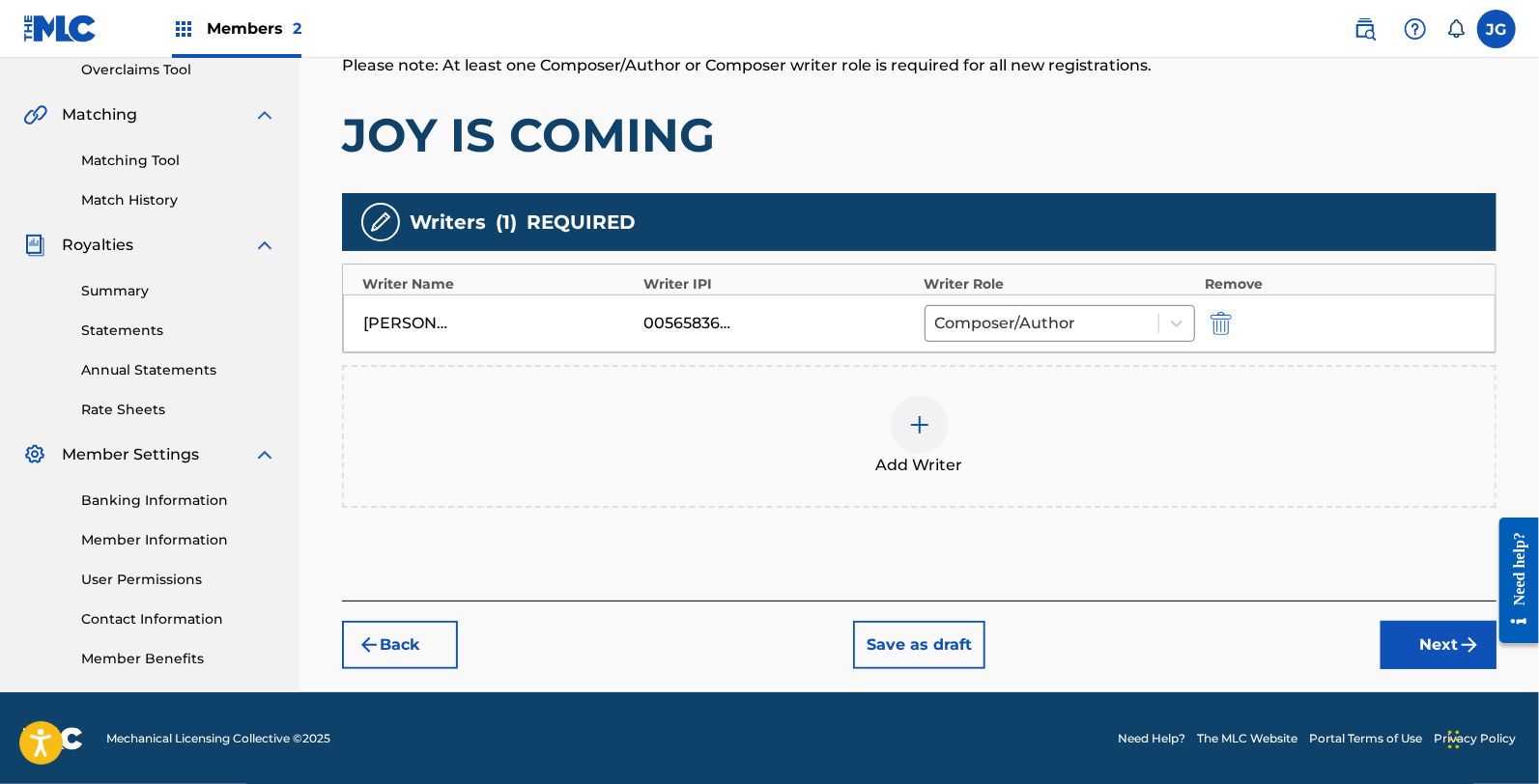
click at [1045, 398] on div "Add Writer" at bounding box center [919, 436] width 1151 height 81
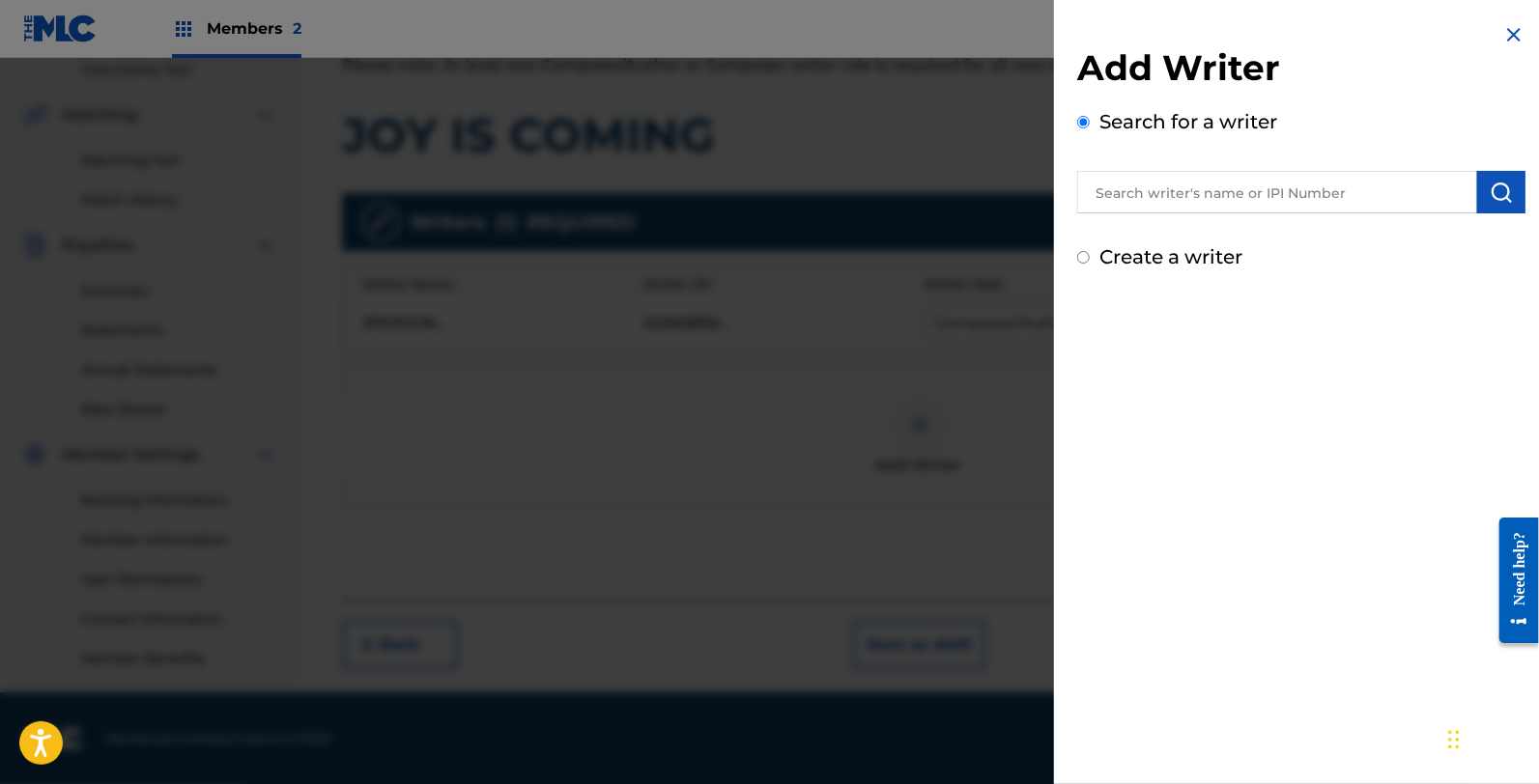
click at [1242, 181] on input "text" at bounding box center [1277, 192] width 400 height 43
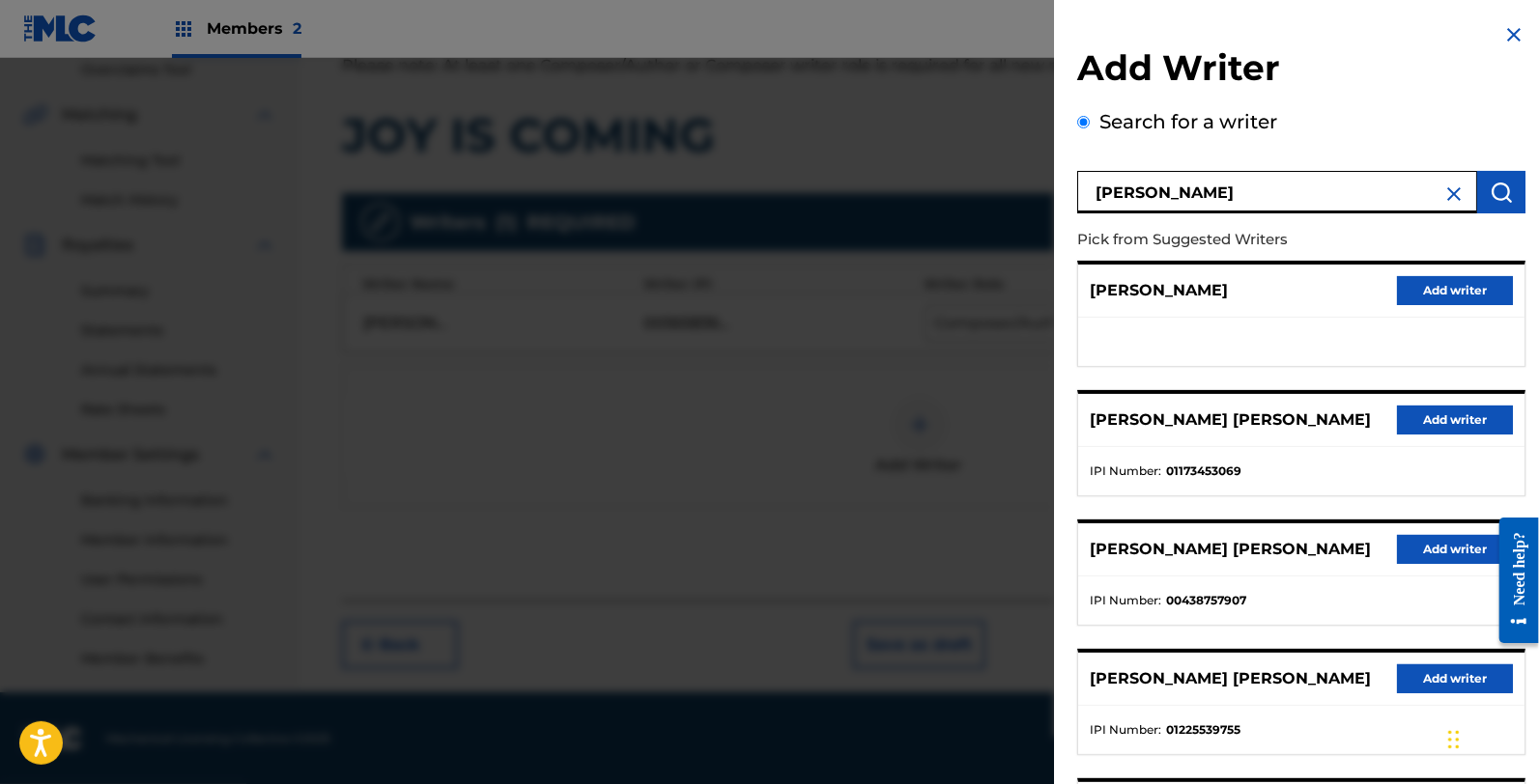
click at [1242, 181] on input "[PERSON_NAME]" at bounding box center [1277, 192] width 400 height 43
type input "[PERSON_NAME]"
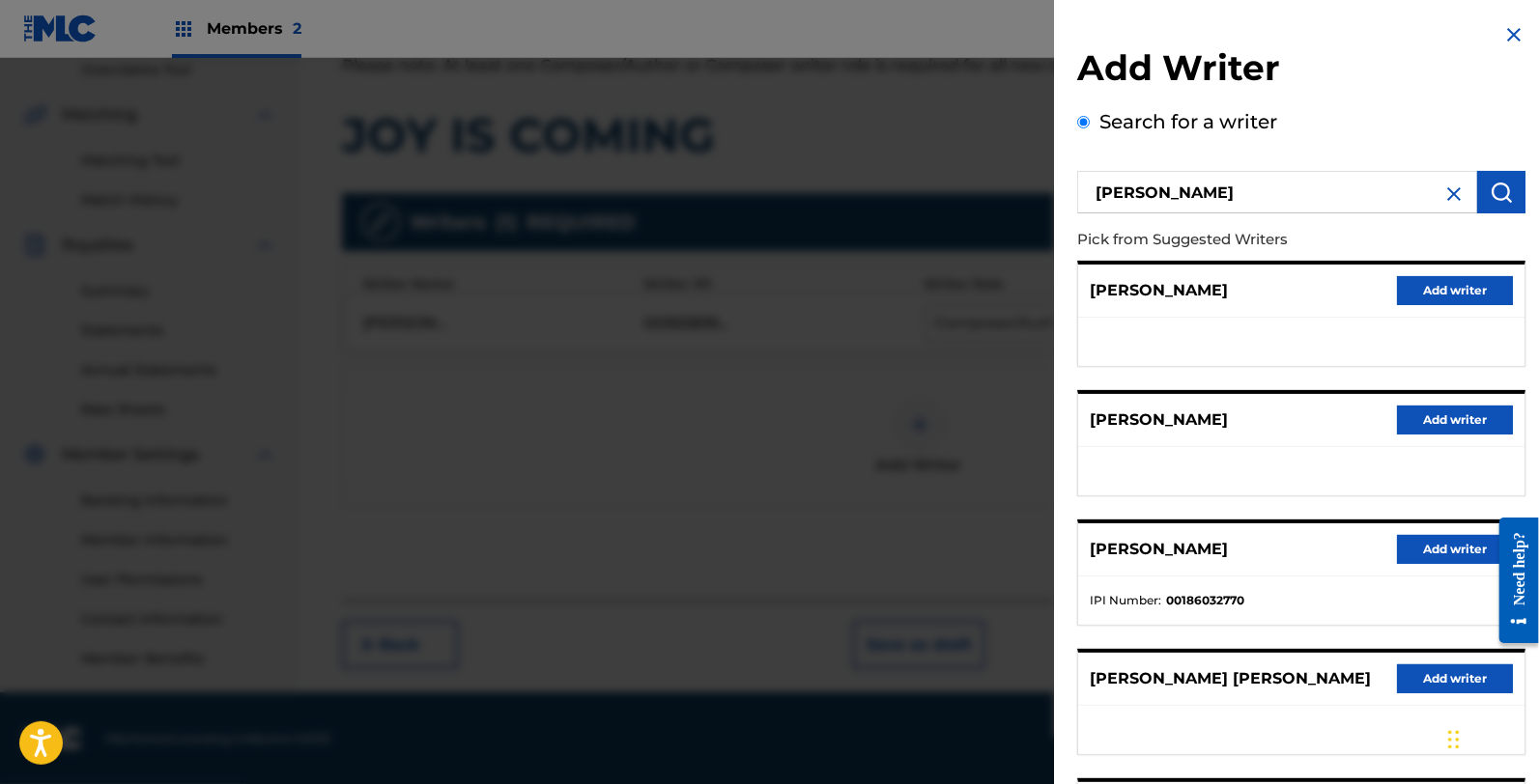
click at [1425, 544] on button "Add writer" at bounding box center [1454, 549] width 116 height 29
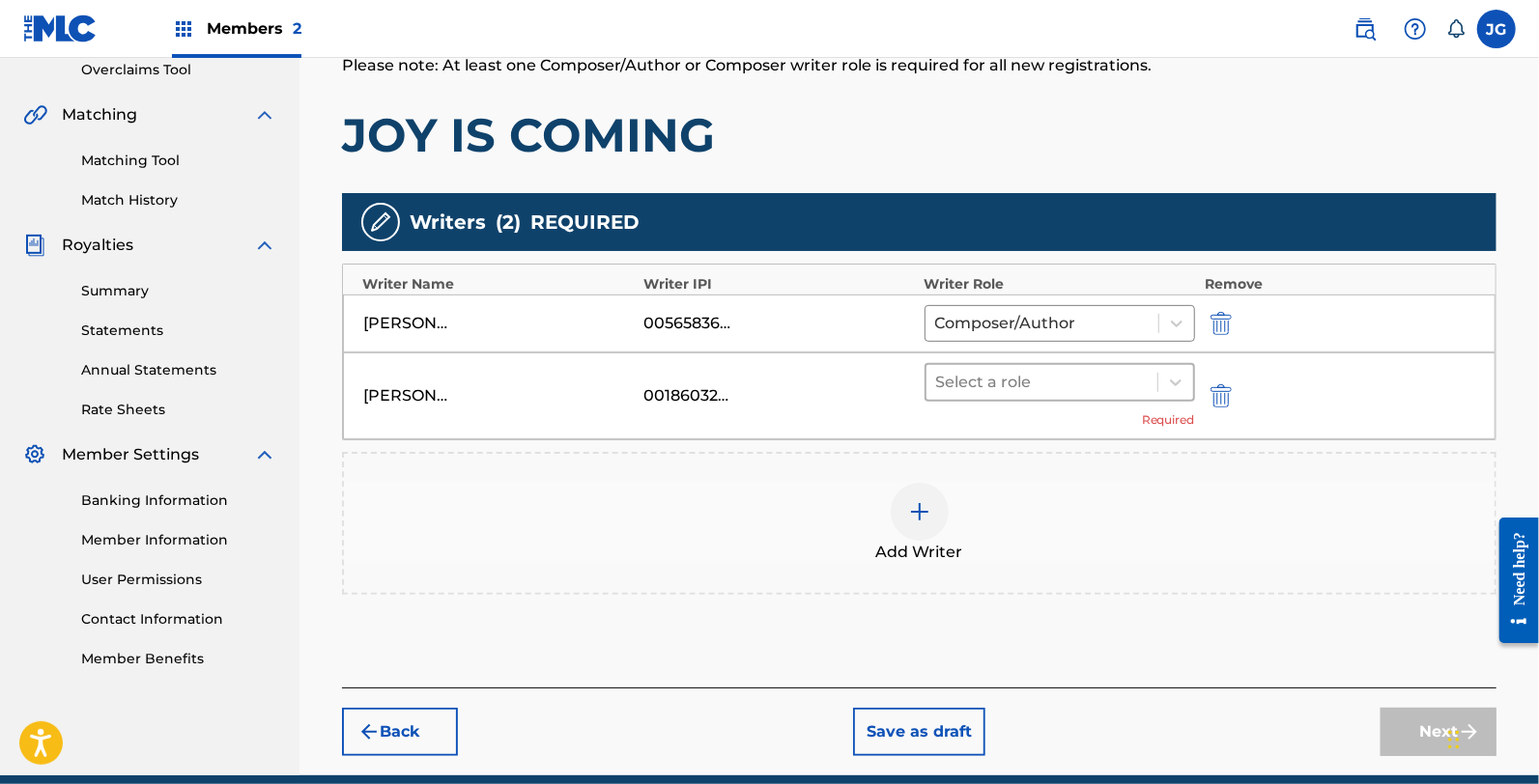
click at [988, 387] on div at bounding box center [1042, 382] width 212 height 27
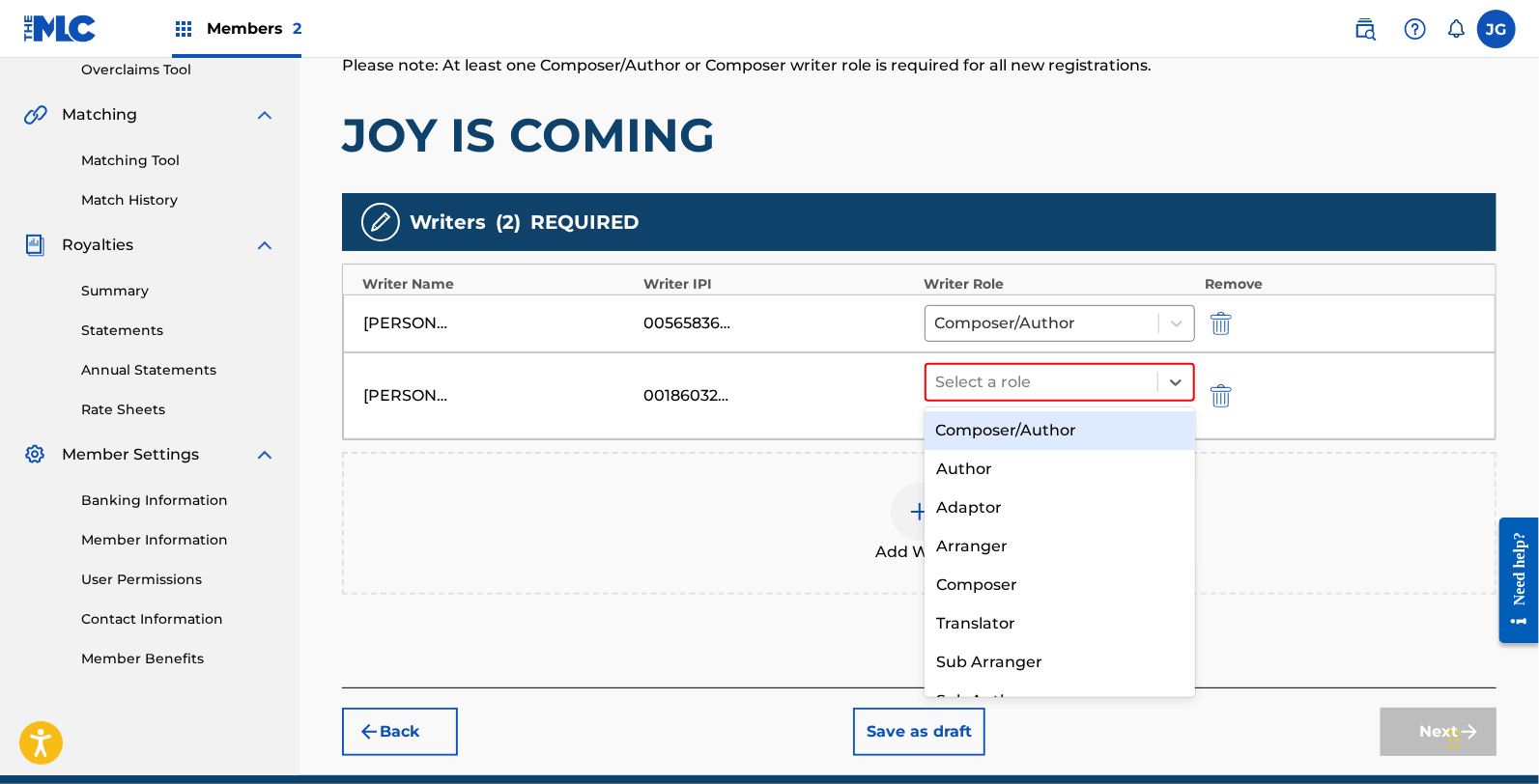
click at [1006, 435] on div "Composer/Author" at bounding box center [1059, 430] width 270 height 39
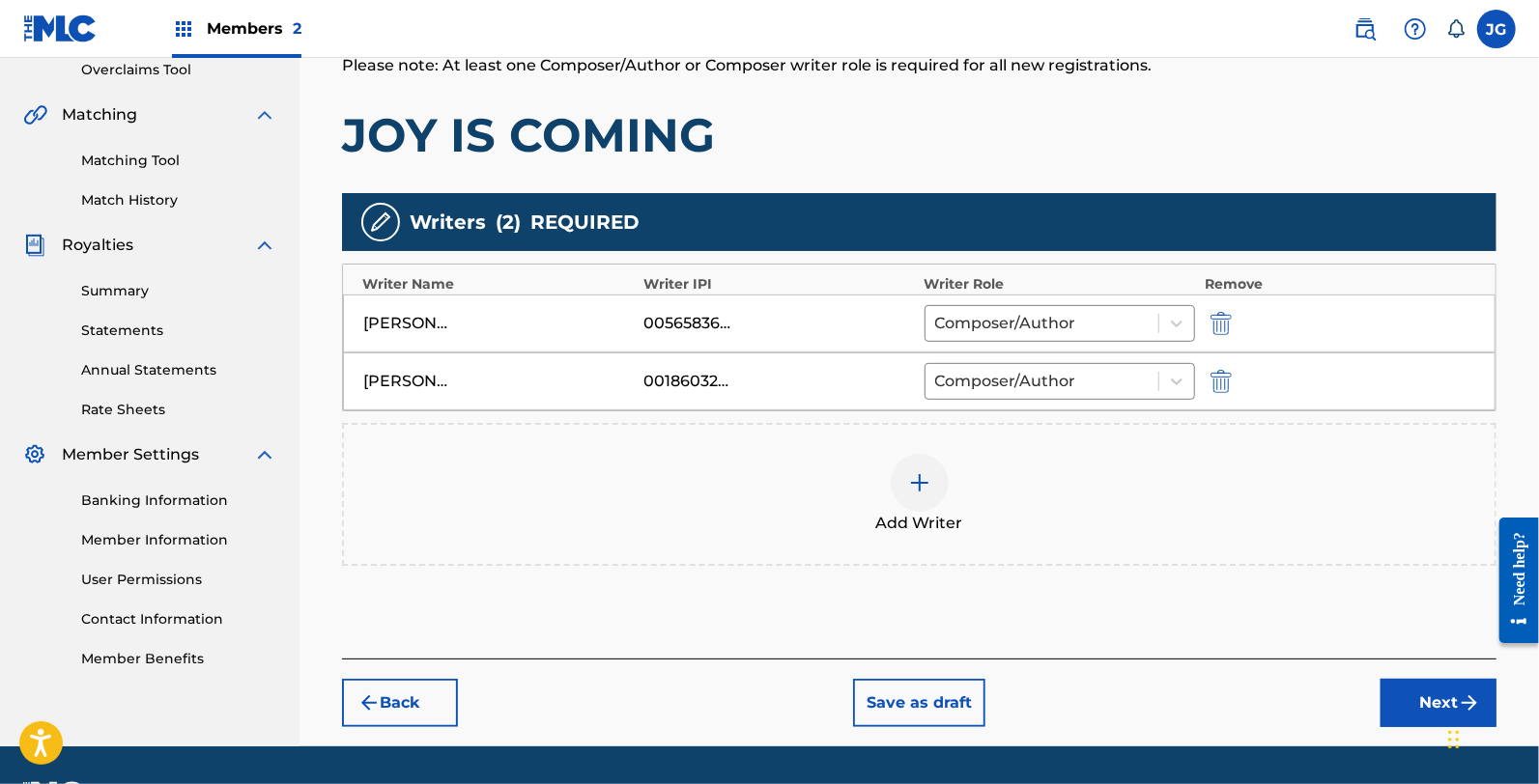
drag, startPoint x: 1421, startPoint y: 670, endPoint x: 1421, endPoint y: 680, distance: 10.0
click at [1421, 680] on div "Back Save as draft Next" at bounding box center [919, 692] width 1154 height 69
click at [1421, 682] on button "Next" at bounding box center [1438, 702] width 116 height 48
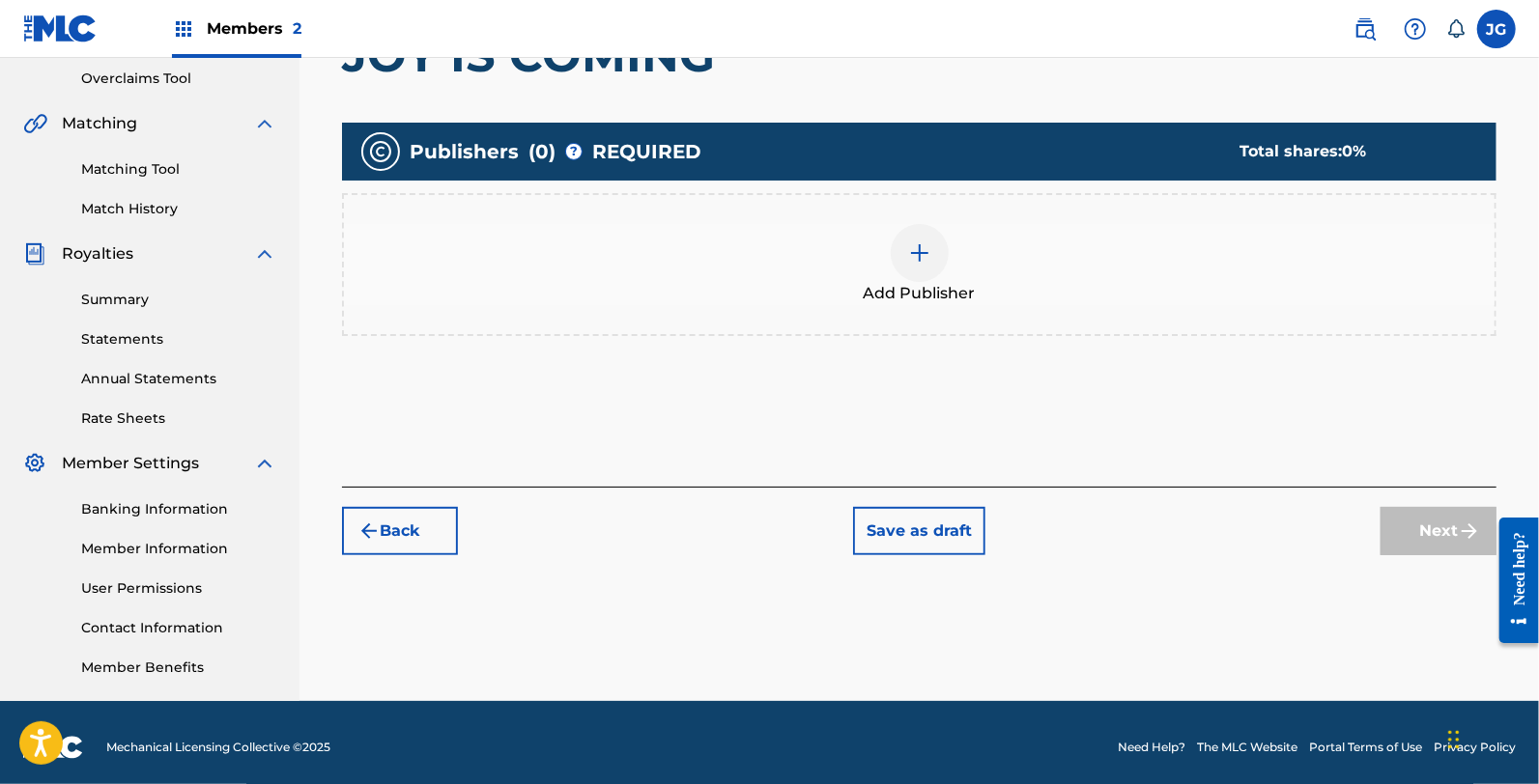
scroll to position [408, 0]
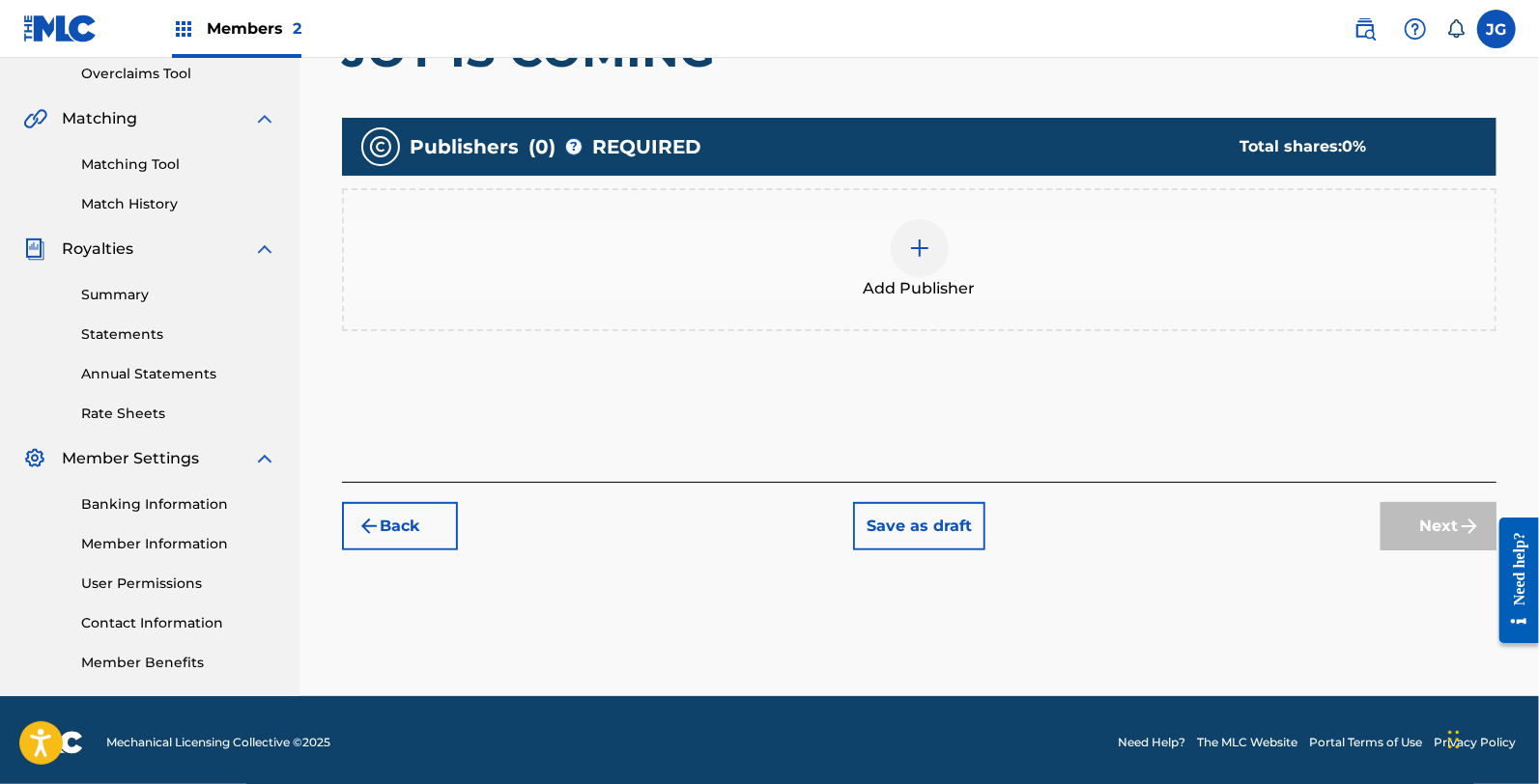
click at [686, 235] on div "Add Publisher" at bounding box center [919, 259] width 1151 height 81
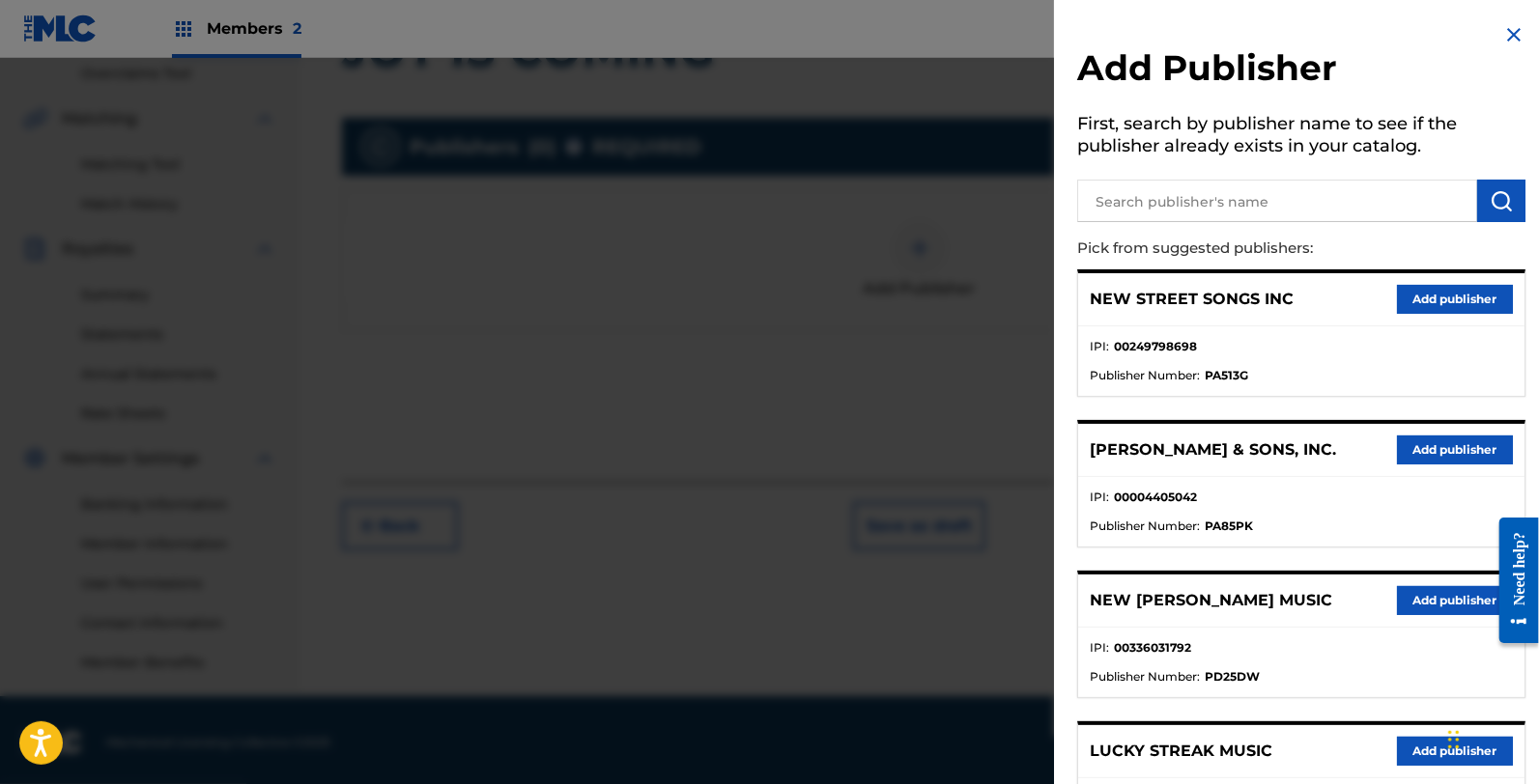
click at [1089, 181] on input "text" at bounding box center [1277, 200] width 400 height 43
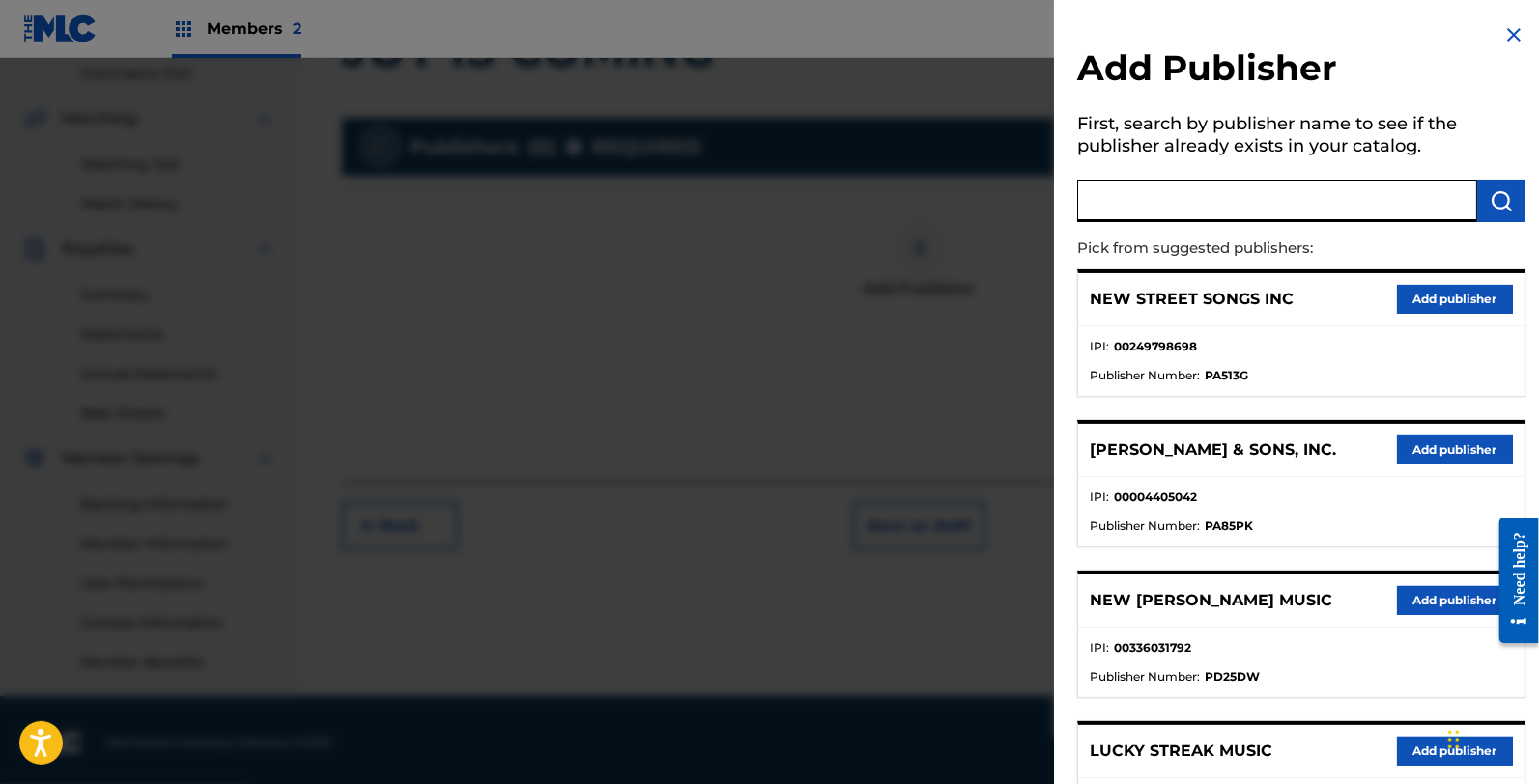
click at [1166, 218] on input "text" at bounding box center [1277, 200] width 400 height 43
type input "WAYFARING"
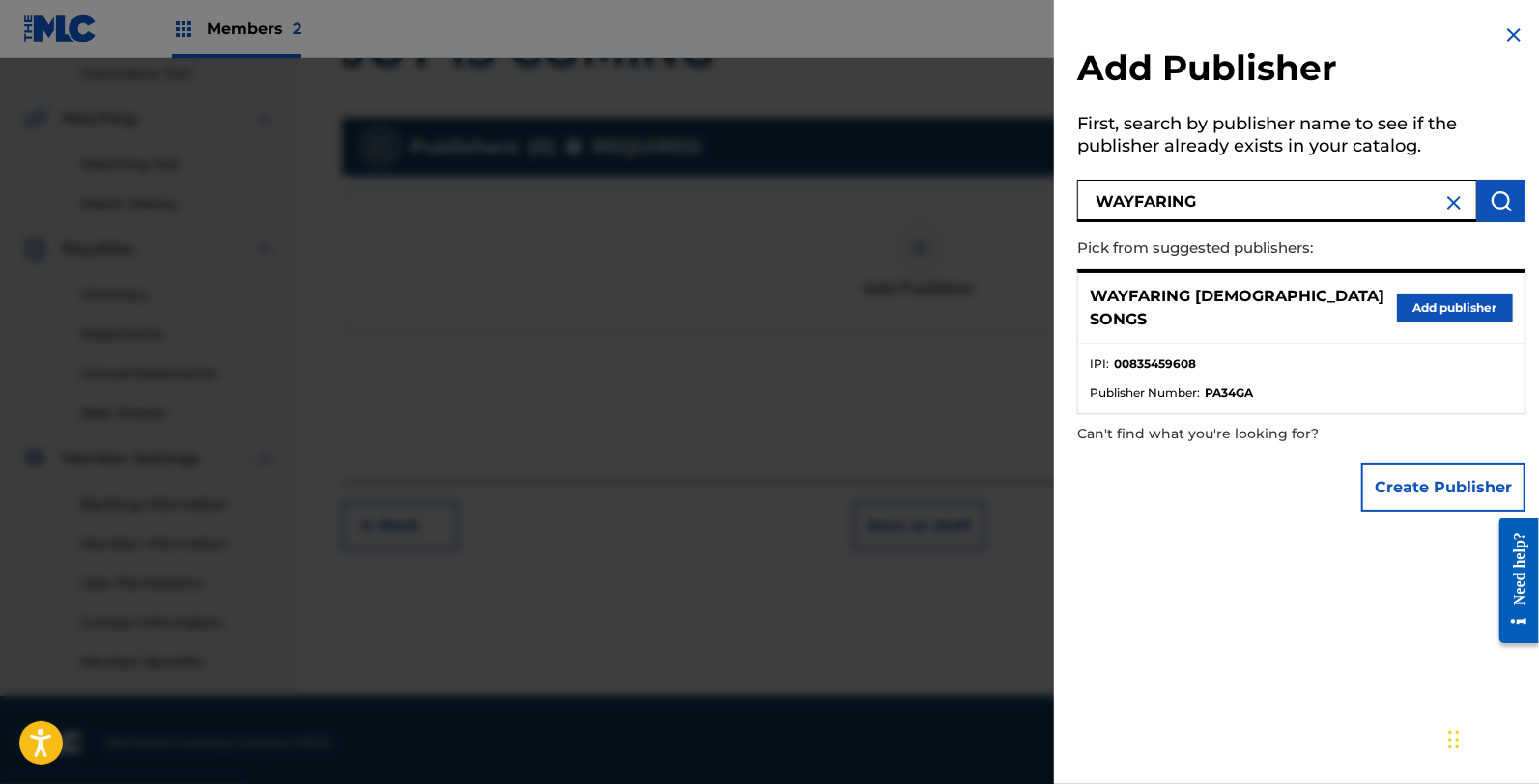
click at [1470, 302] on button "Add publisher" at bounding box center [1454, 307] width 116 height 29
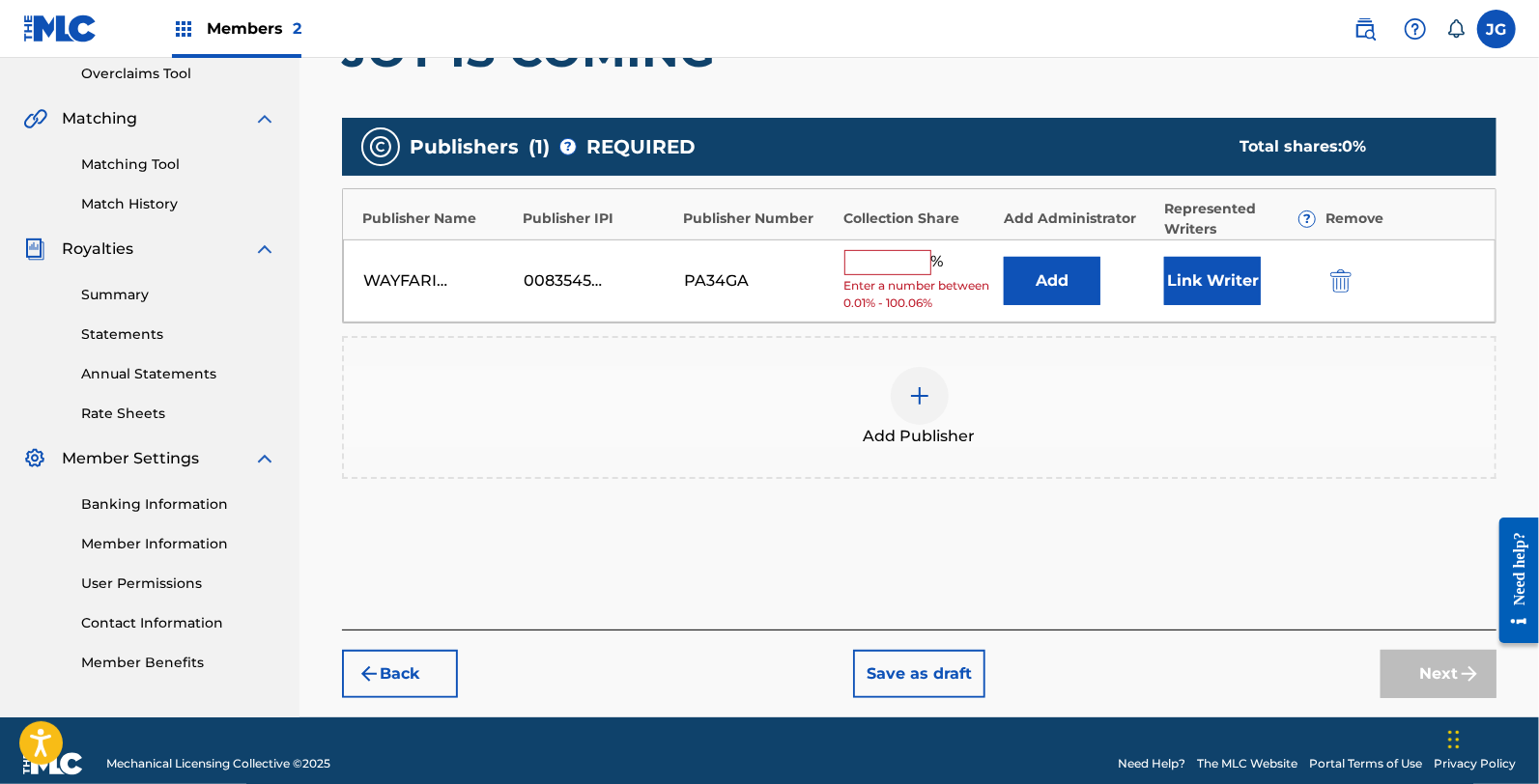
click at [1074, 274] on button "Add" at bounding box center [1051, 280] width 97 height 48
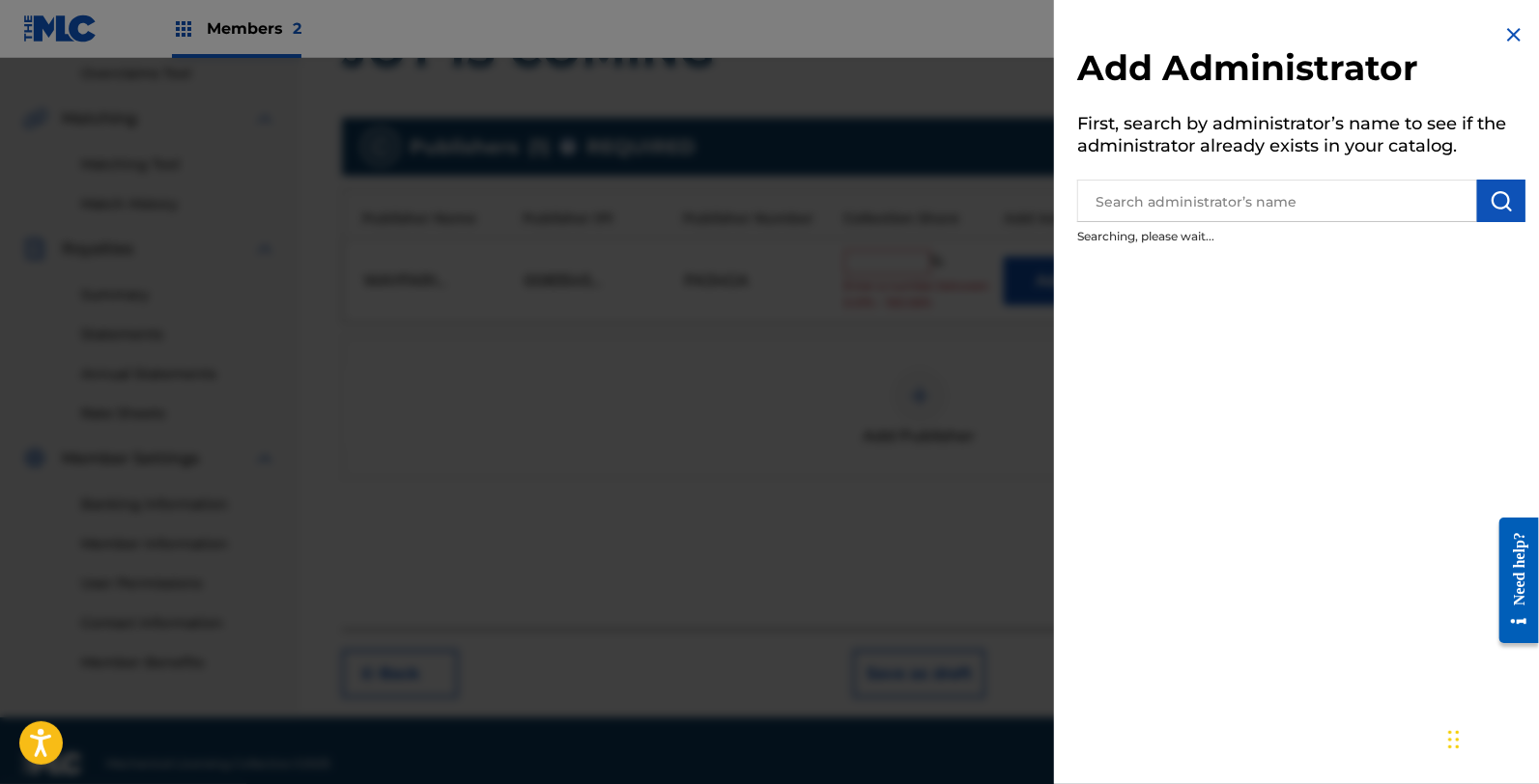
click at [1142, 180] on input "text" at bounding box center [1277, 200] width 400 height 43
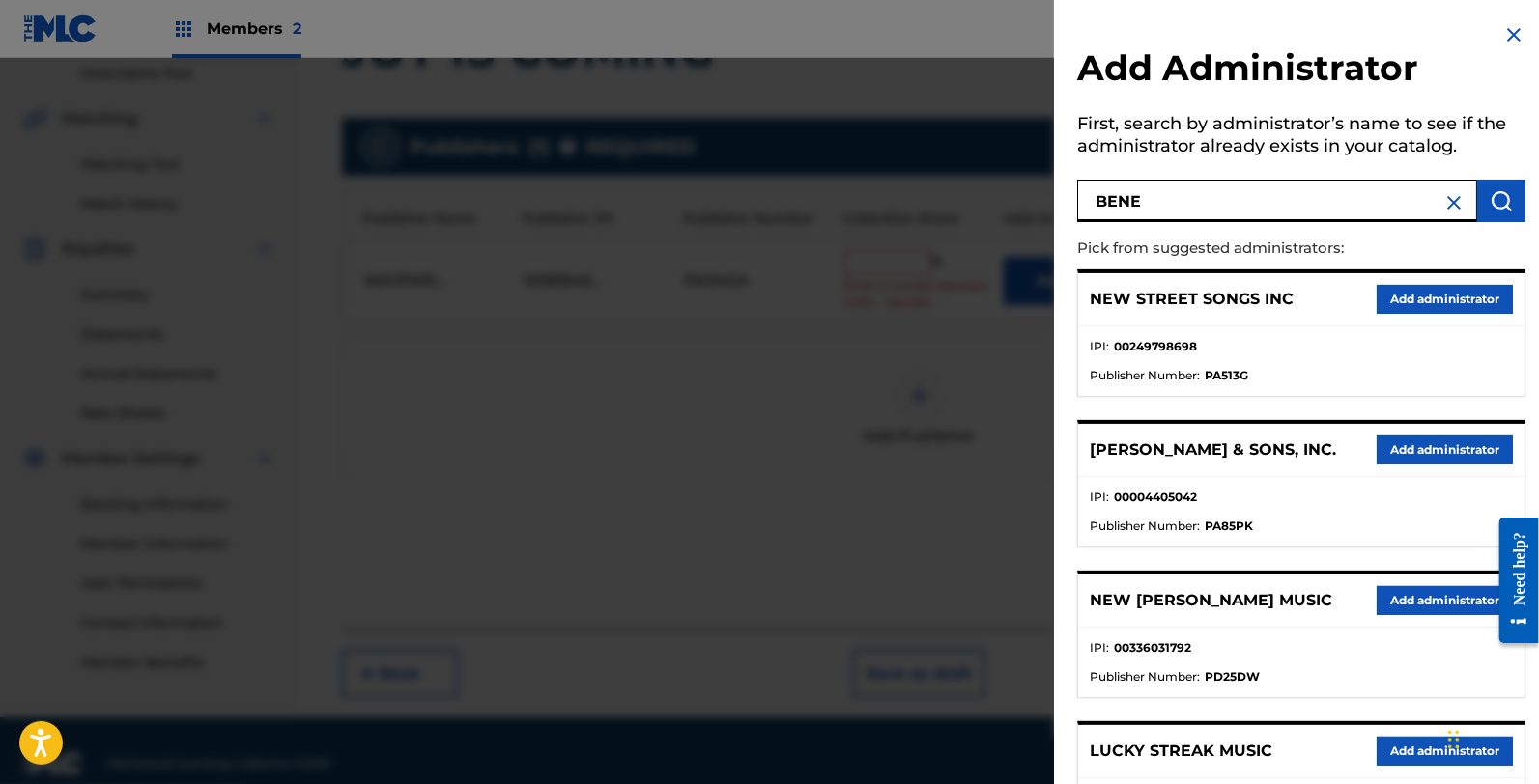
type input "BENE"
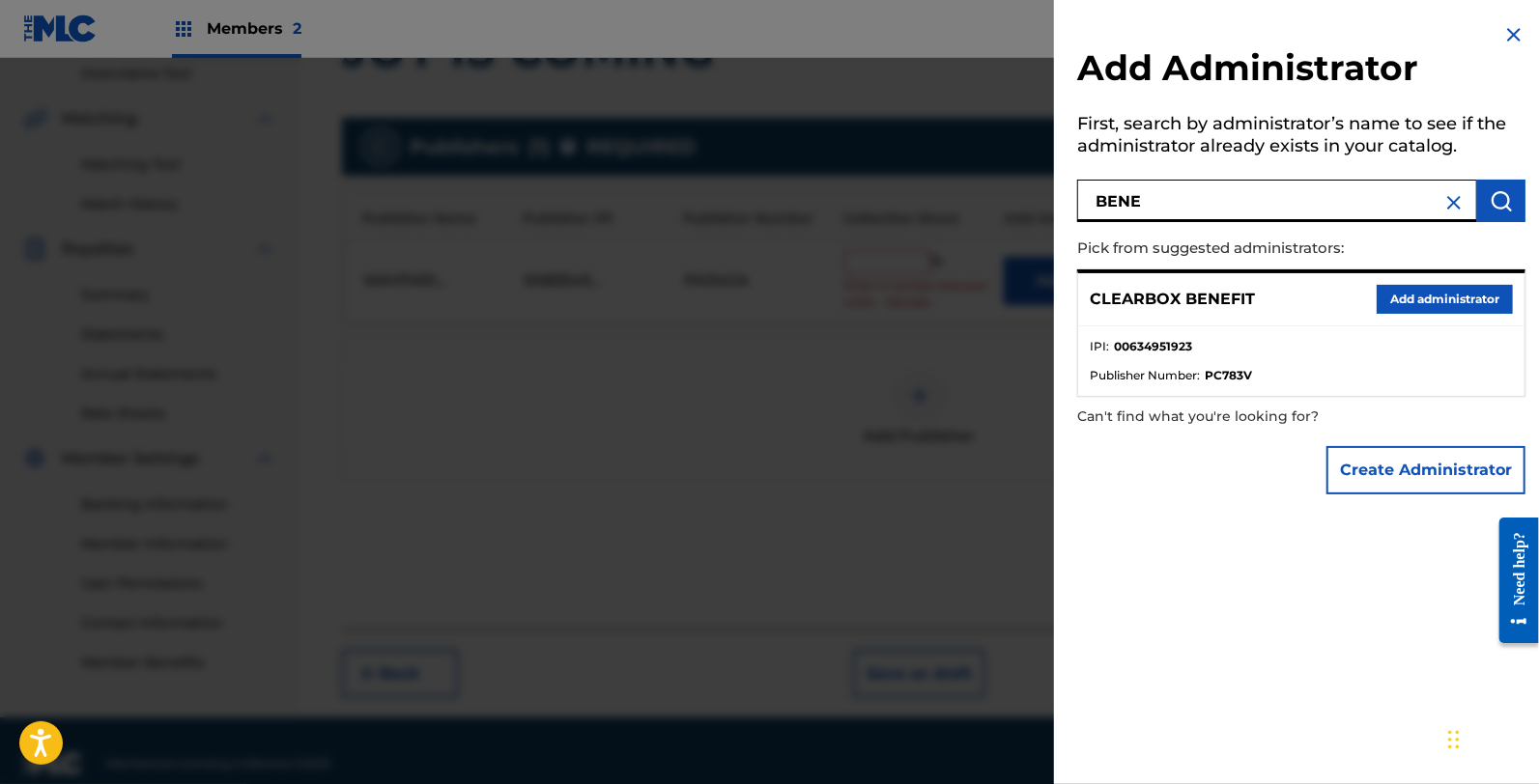
click at [1443, 285] on button "Add administrator" at bounding box center [1444, 298] width 136 height 29
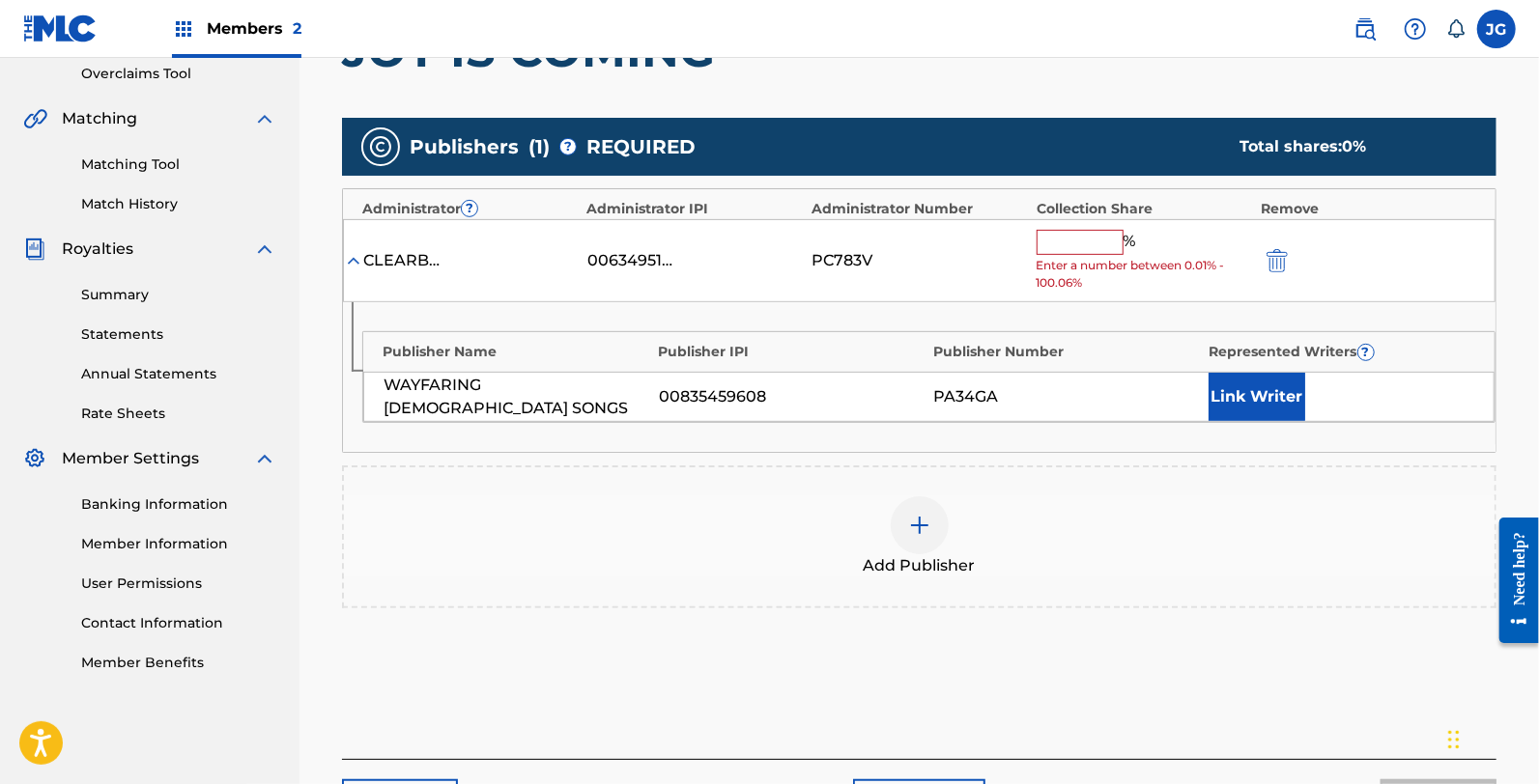
click at [1083, 241] on input "text" at bounding box center [1079, 241] width 87 height 25
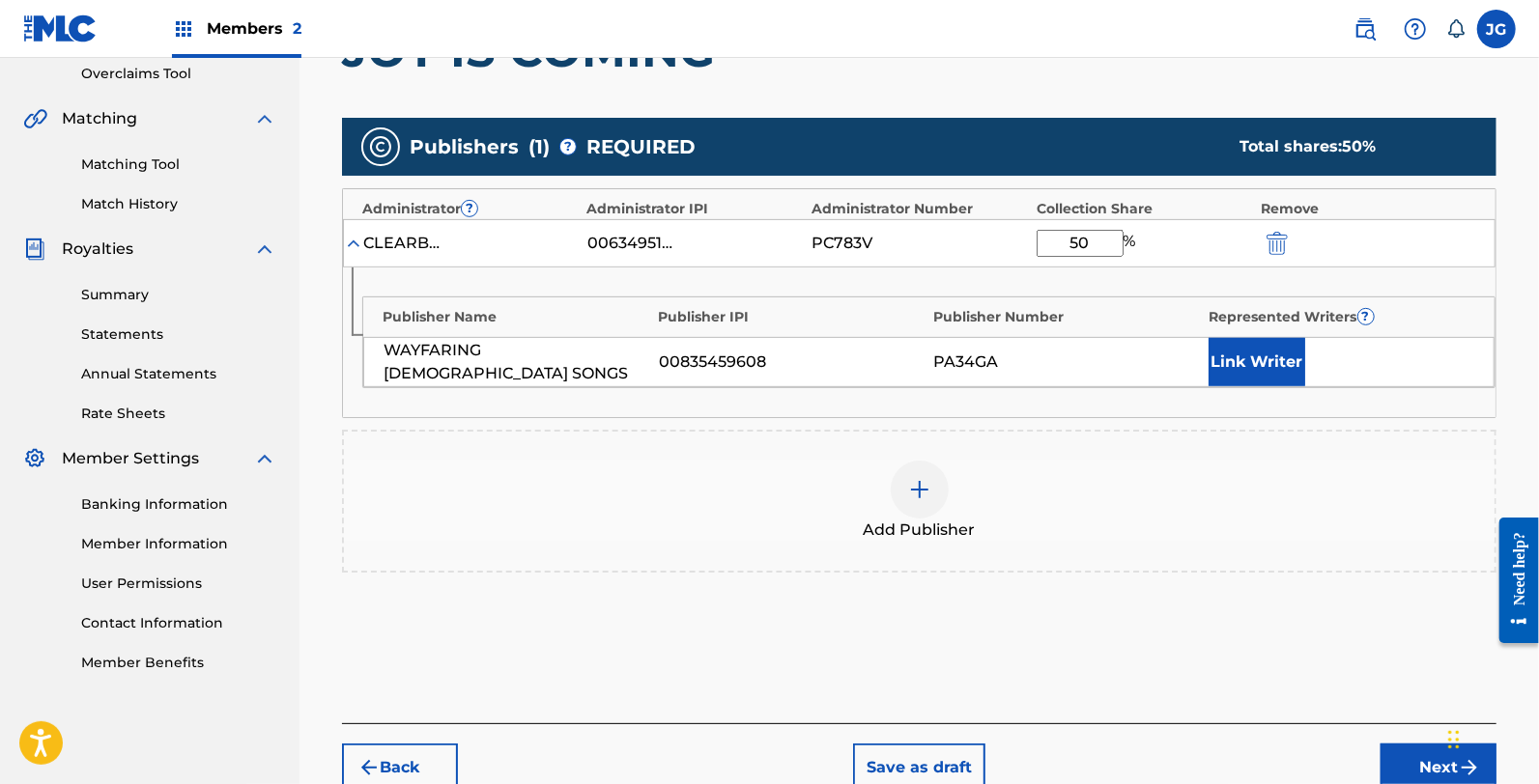
type input "50"
click at [1248, 364] on button "Link Writer" at bounding box center [1257, 362] width 97 height 48
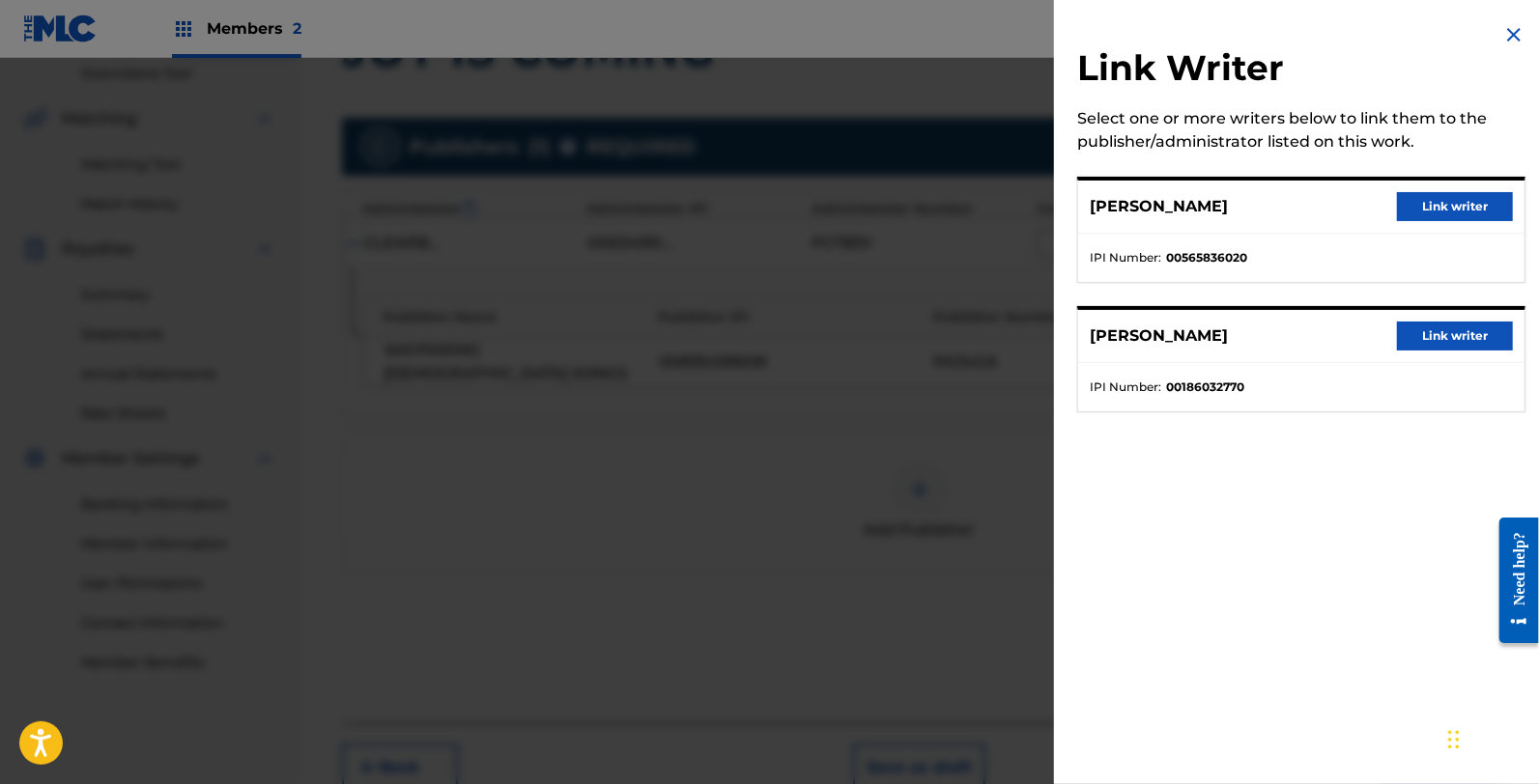
click at [1417, 338] on button "Link writer" at bounding box center [1454, 335] width 116 height 29
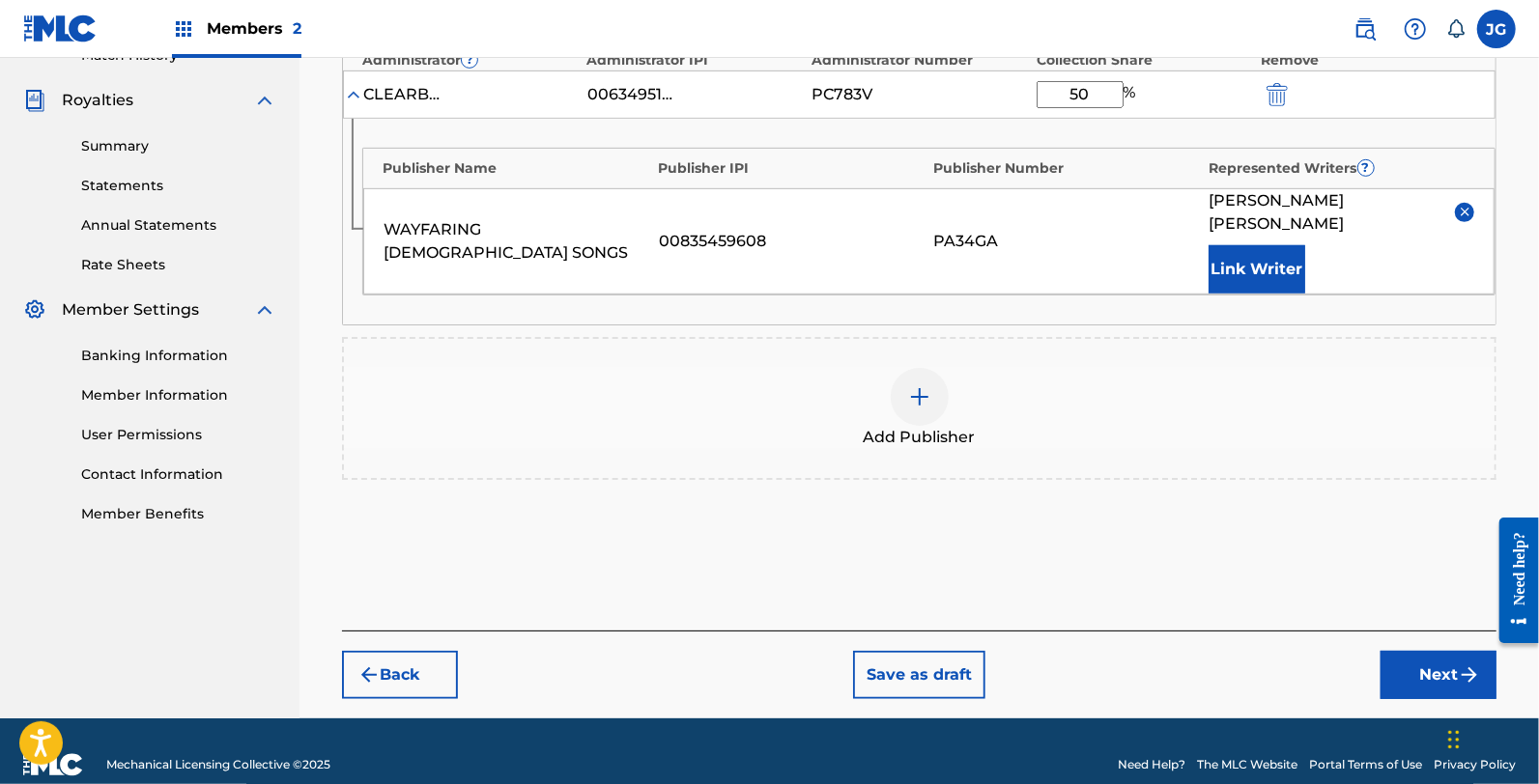
click at [1426, 650] on button "Next" at bounding box center [1438, 674] width 116 height 48
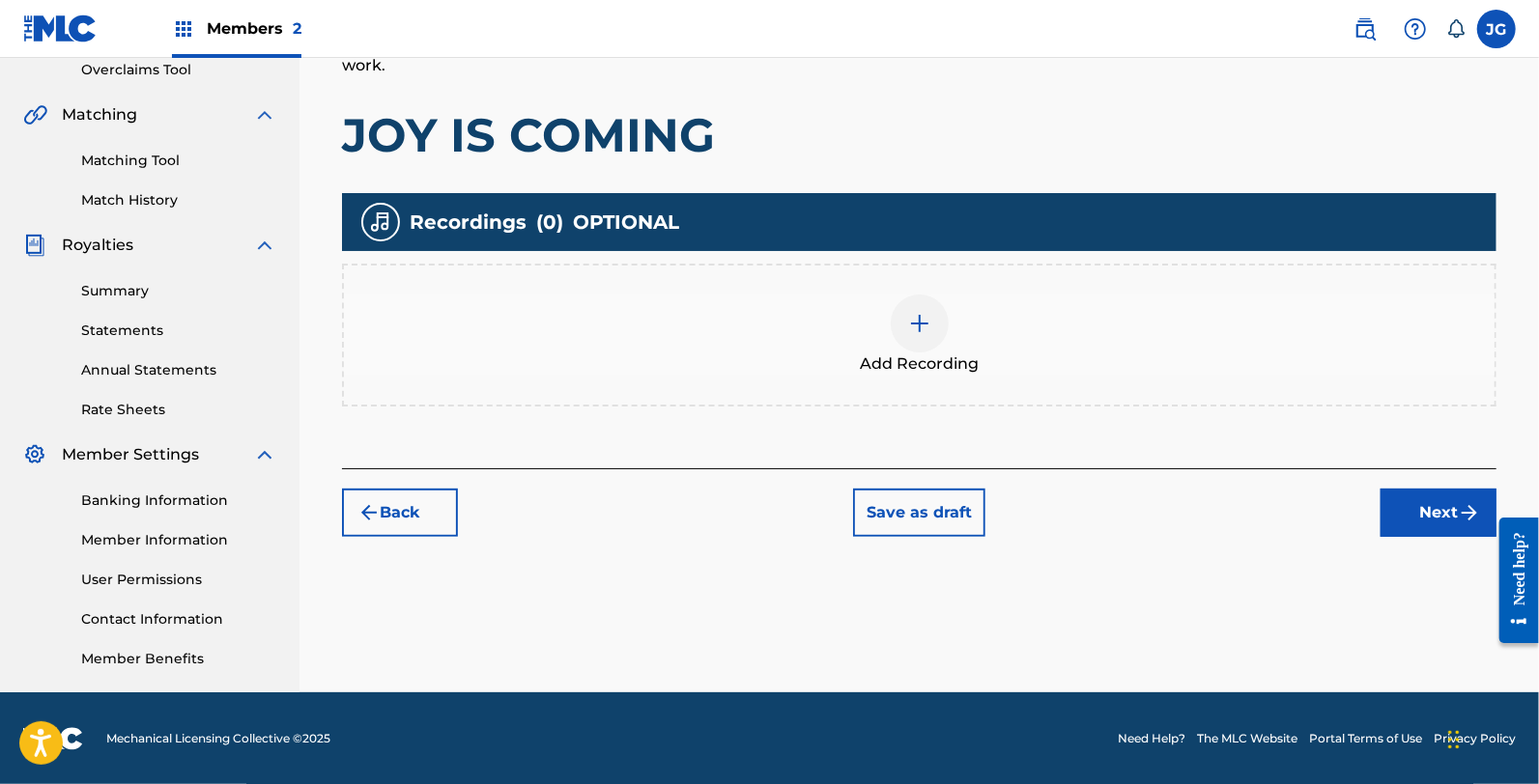
click at [1406, 522] on button "Next" at bounding box center [1438, 513] width 116 height 48
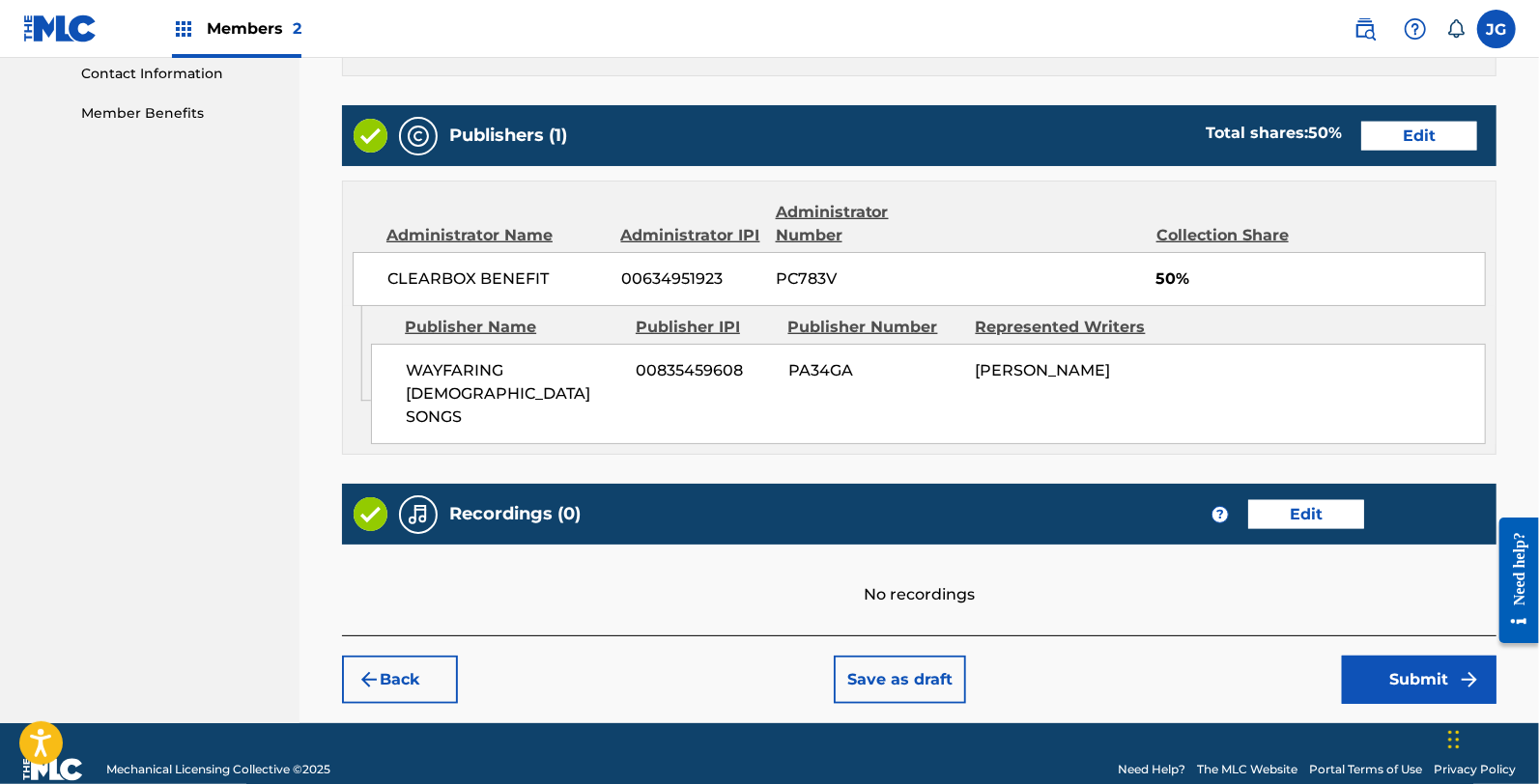
scroll to position [968, 0]
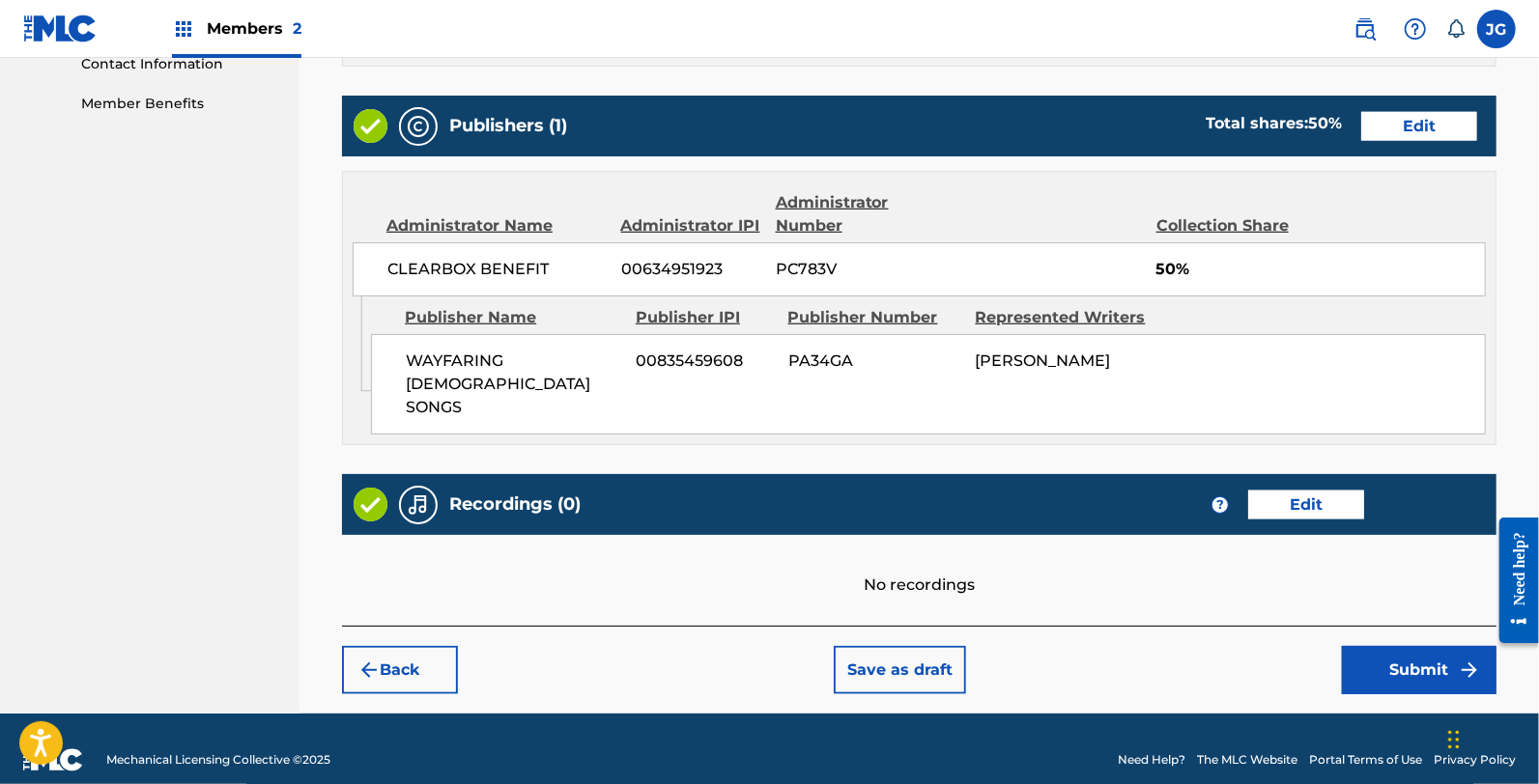
click at [1404, 646] on button "Submit" at bounding box center [1418, 669] width 155 height 48
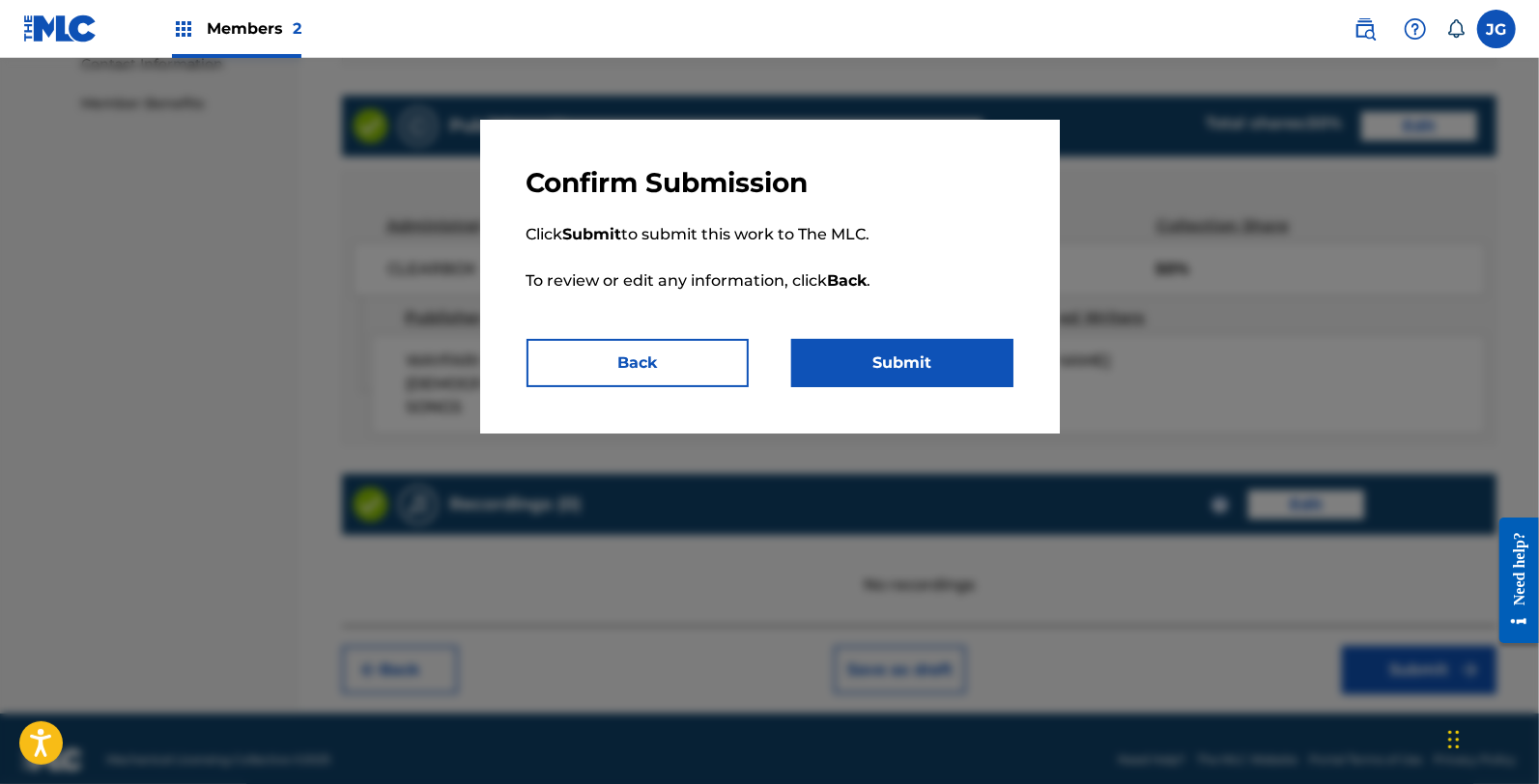
click at [893, 363] on button "Submit" at bounding box center [902, 363] width 223 height 48
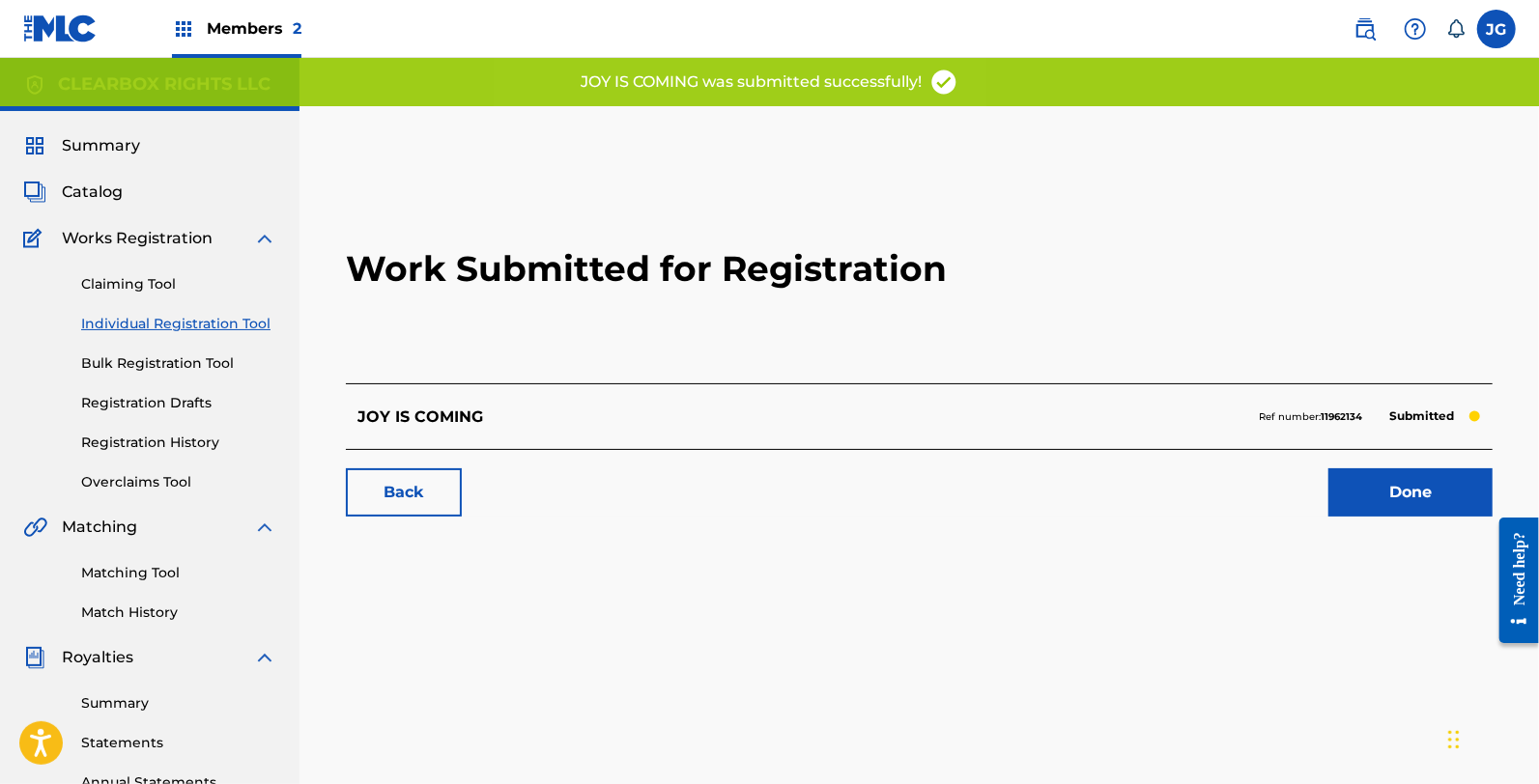
click at [1366, 491] on link "Done" at bounding box center [1410, 492] width 165 height 48
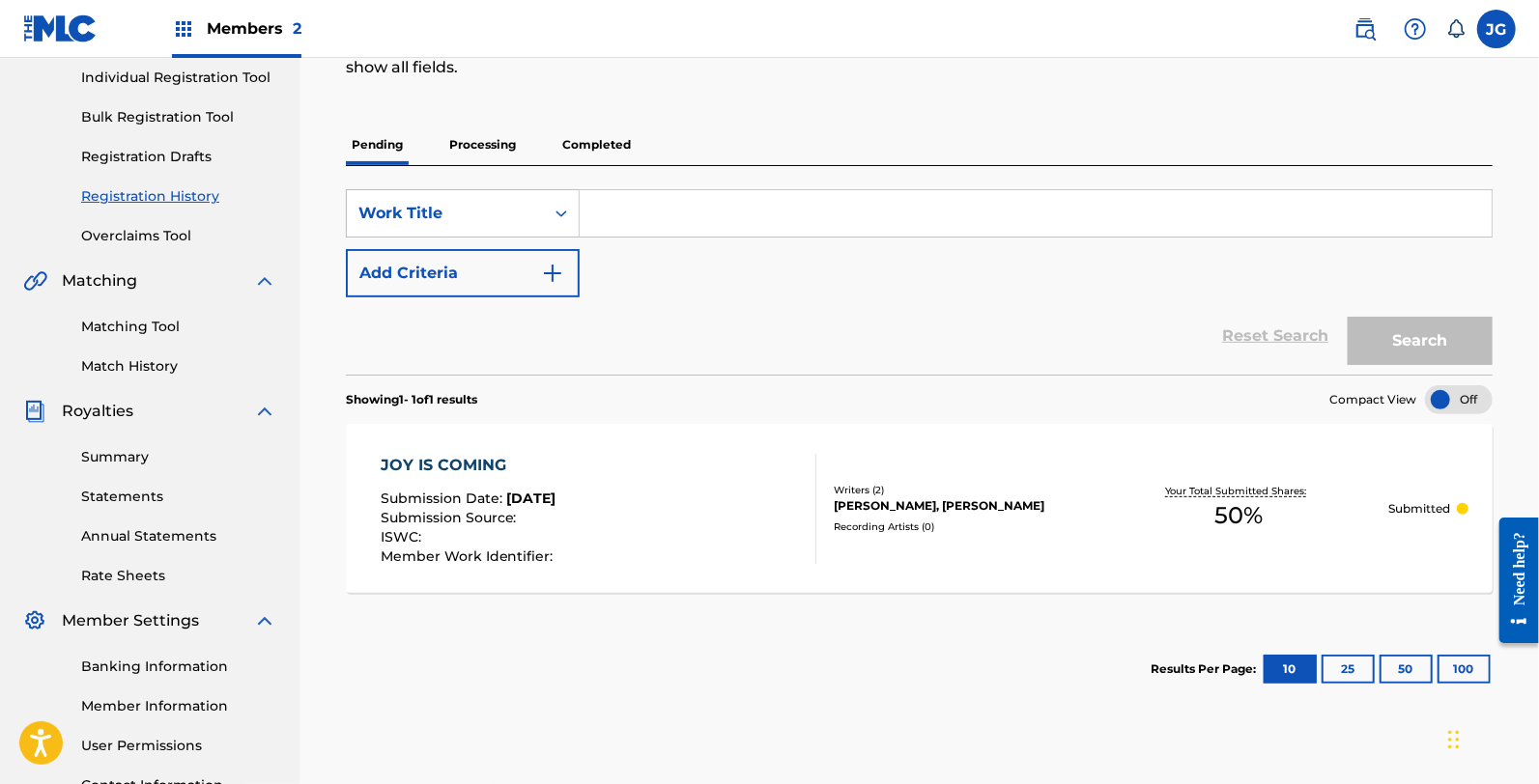
scroll to position [214, 0]
